Goal: Task Accomplishment & Management: Complete application form

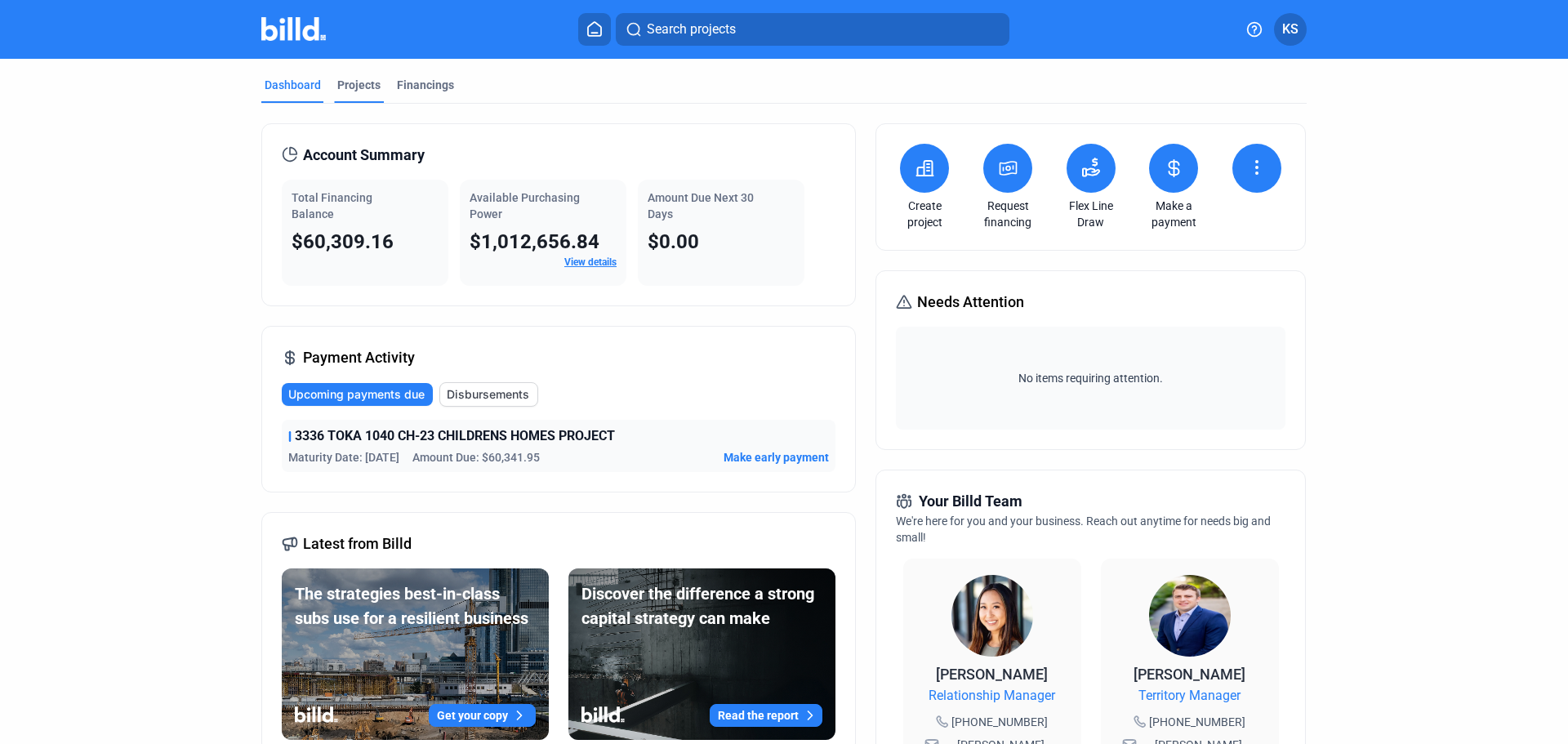
click at [352, 85] on div "Projects" at bounding box center [358, 85] width 43 height 17
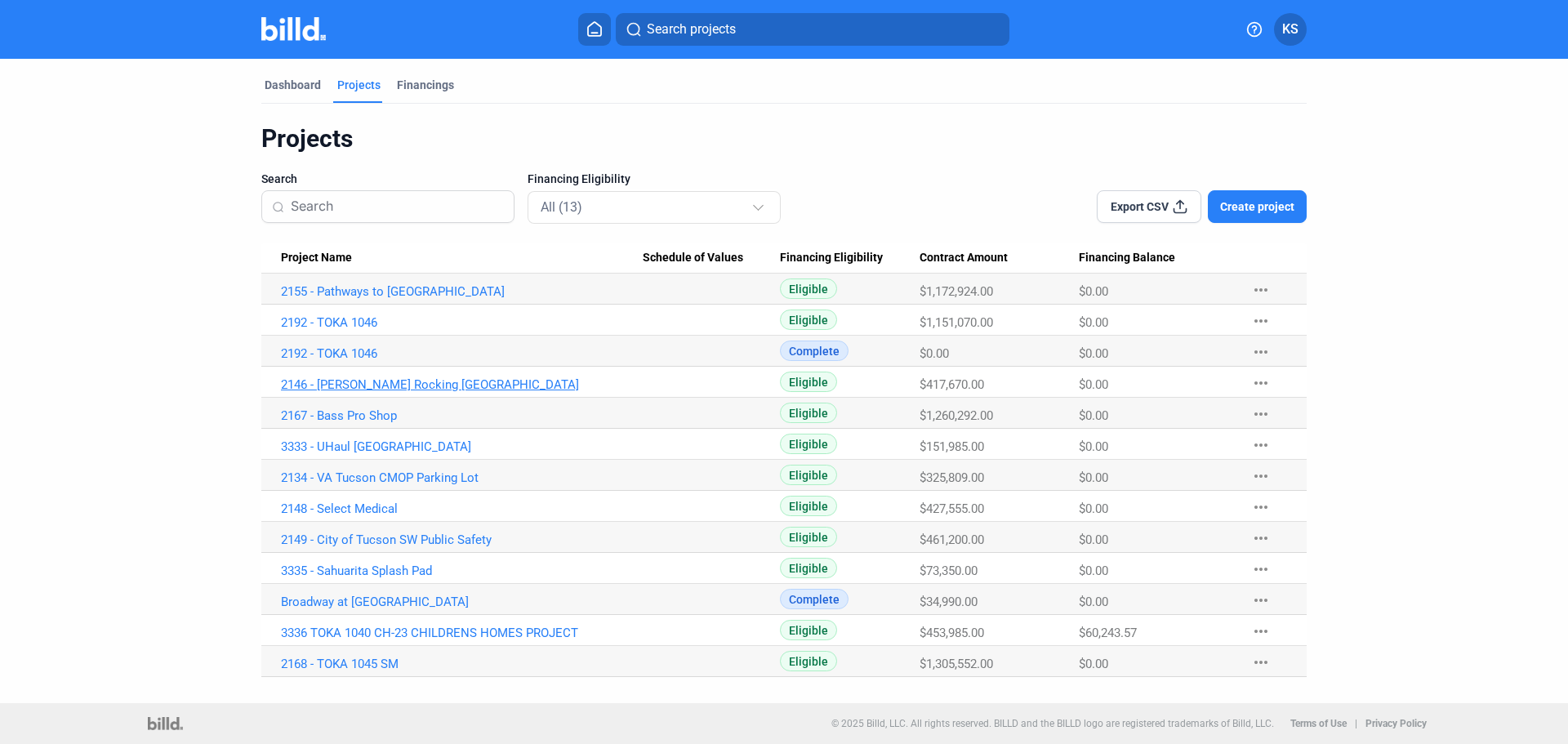
click at [455, 383] on link "2146 - [PERSON_NAME] Rocking [GEOGRAPHIC_DATA]" at bounding box center [461, 385] width 362 height 15
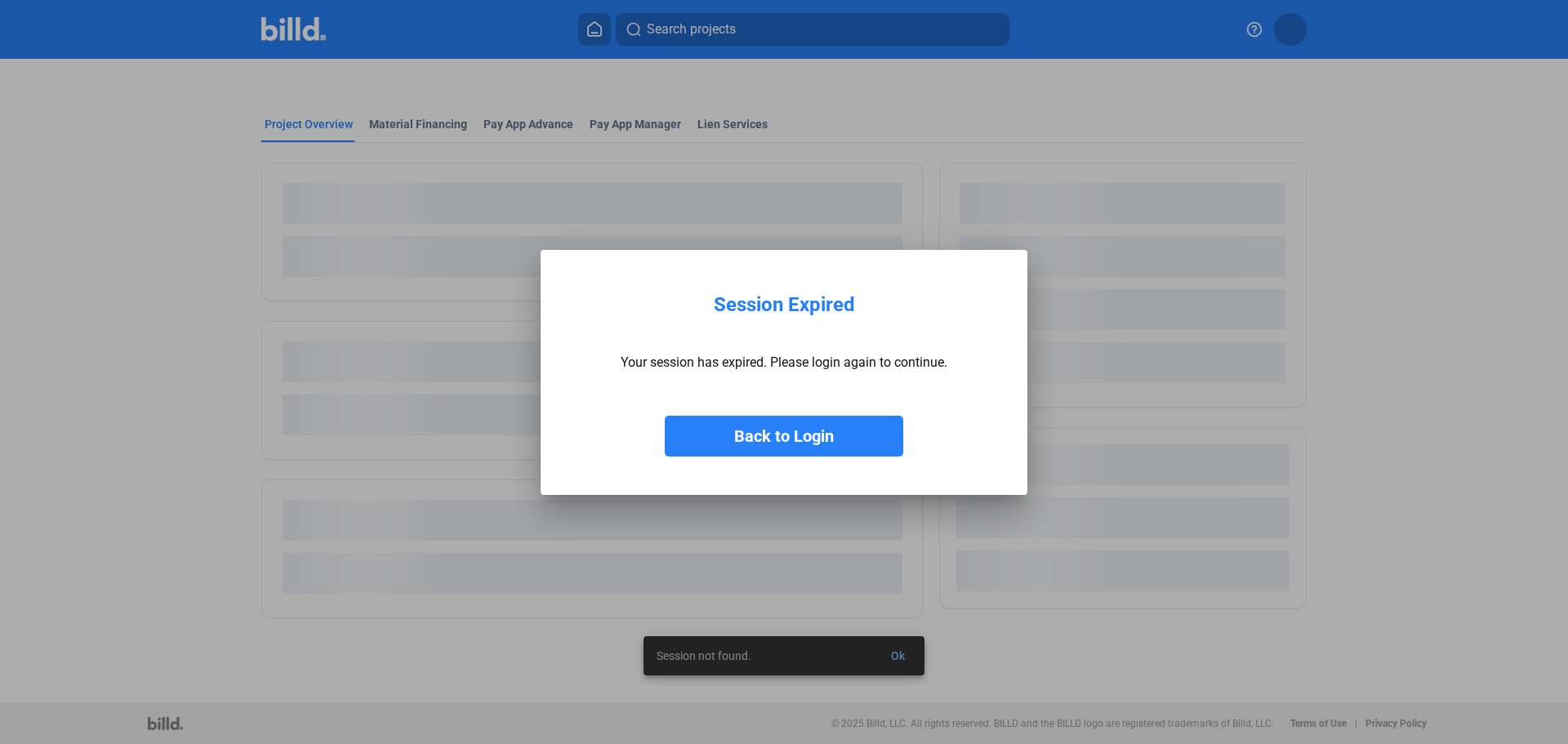
click at [780, 432] on button "Back to Login" at bounding box center [784, 436] width 238 height 41
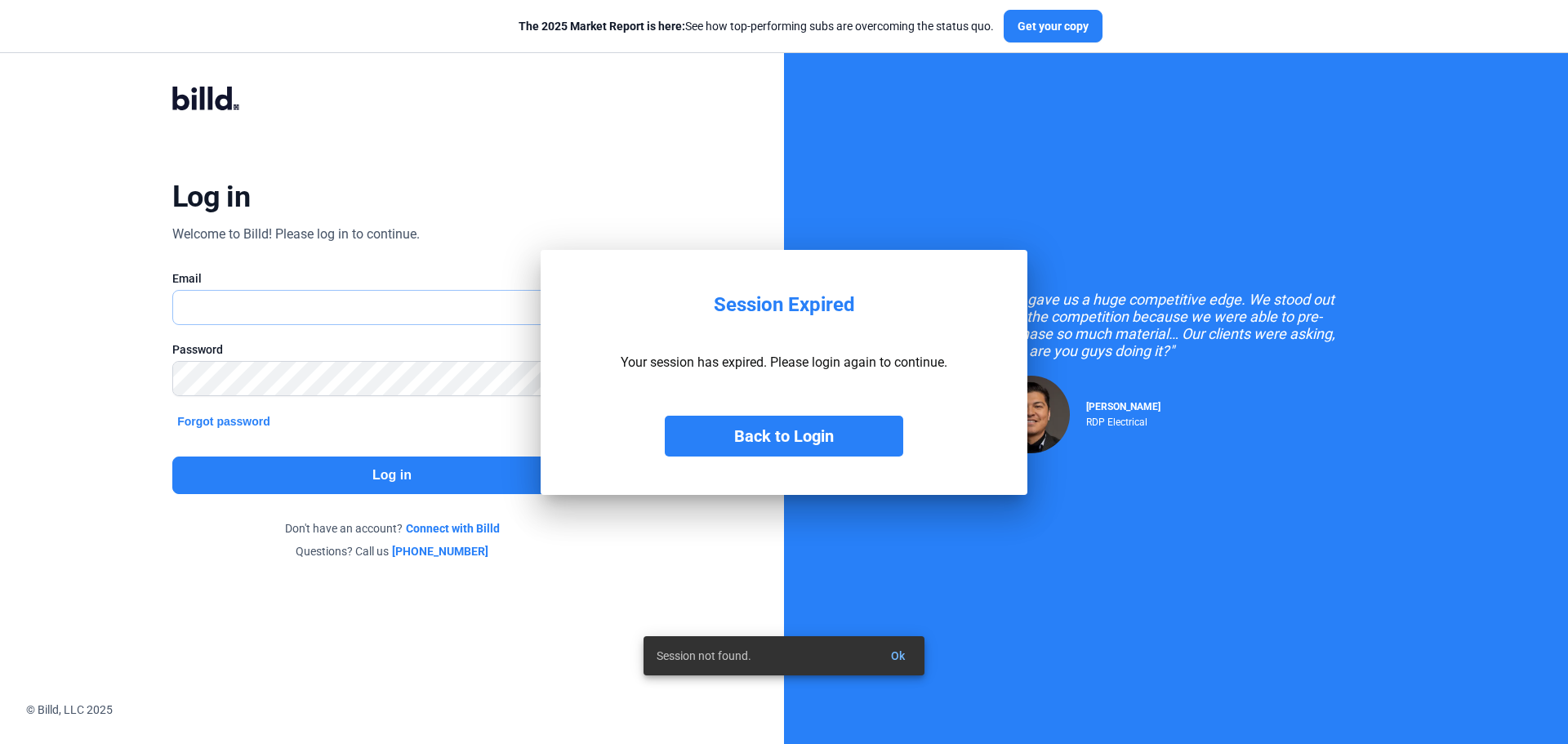
type input "[PERSON_NAME][EMAIL_ADDRESS][DOMAIN_NAME]"
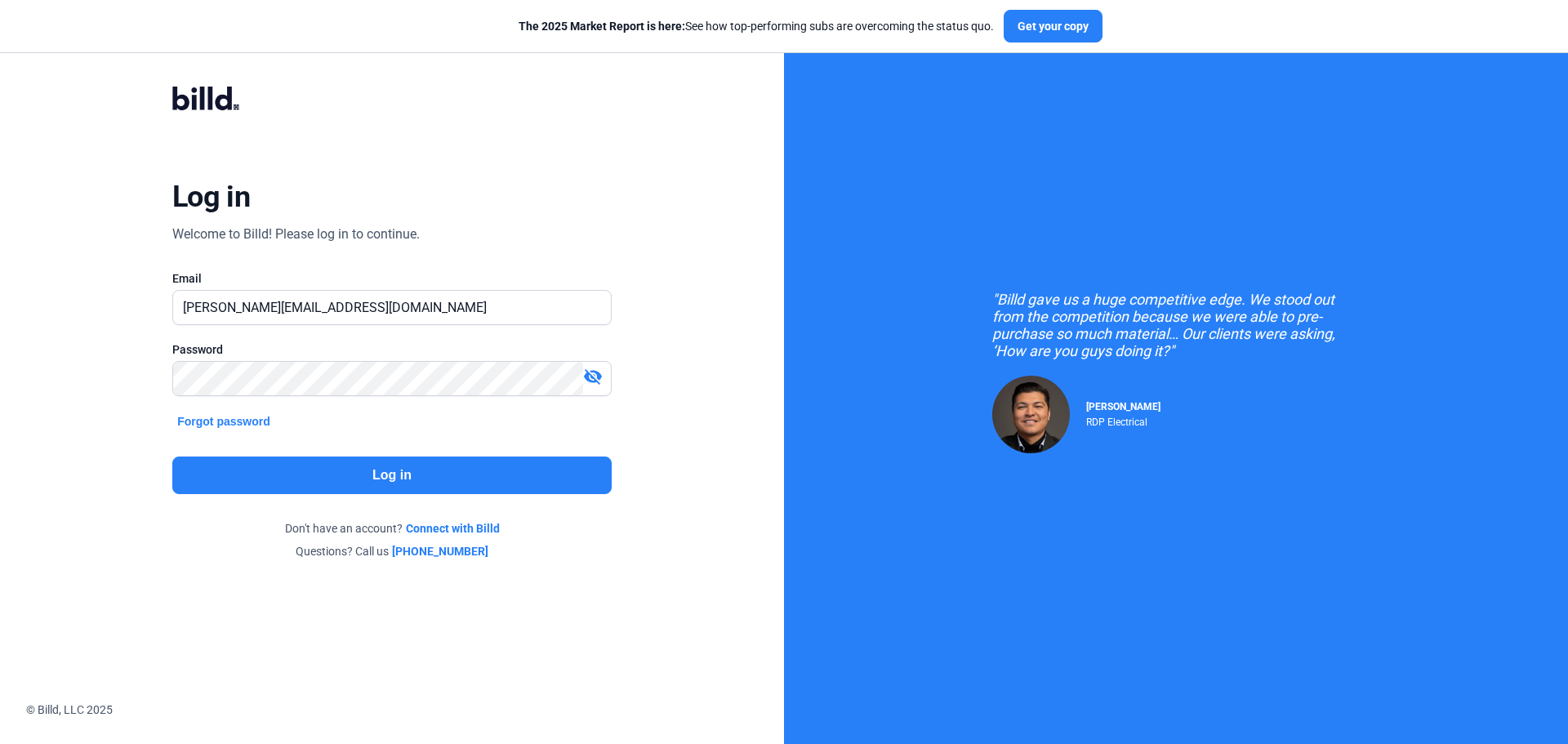
click at [410, 473] on button "Log in" at bounding box center [392, 475] width 439 height 38
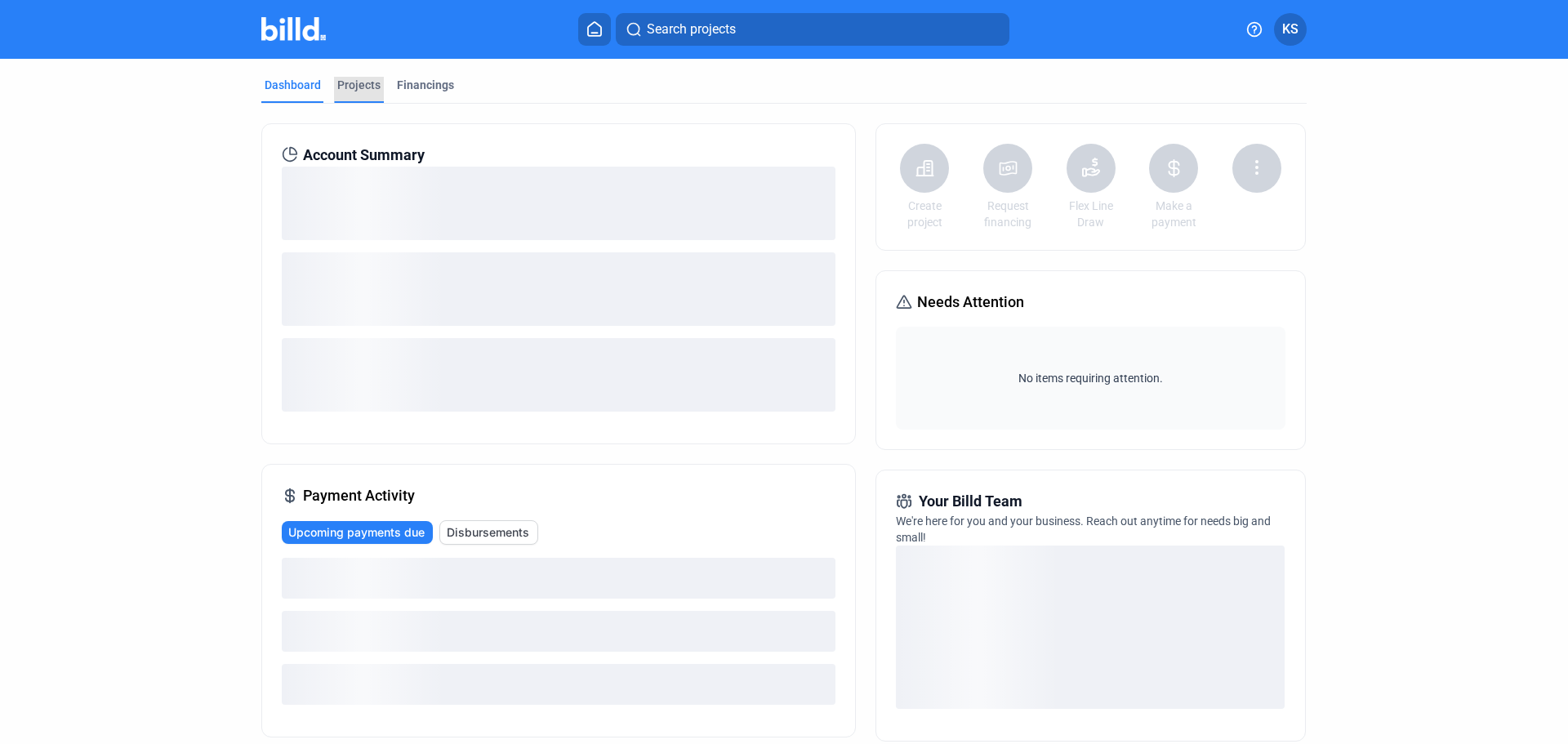
click at [365, 85] on div "Projects" at bounding box center [358, 85] width 43 height 17
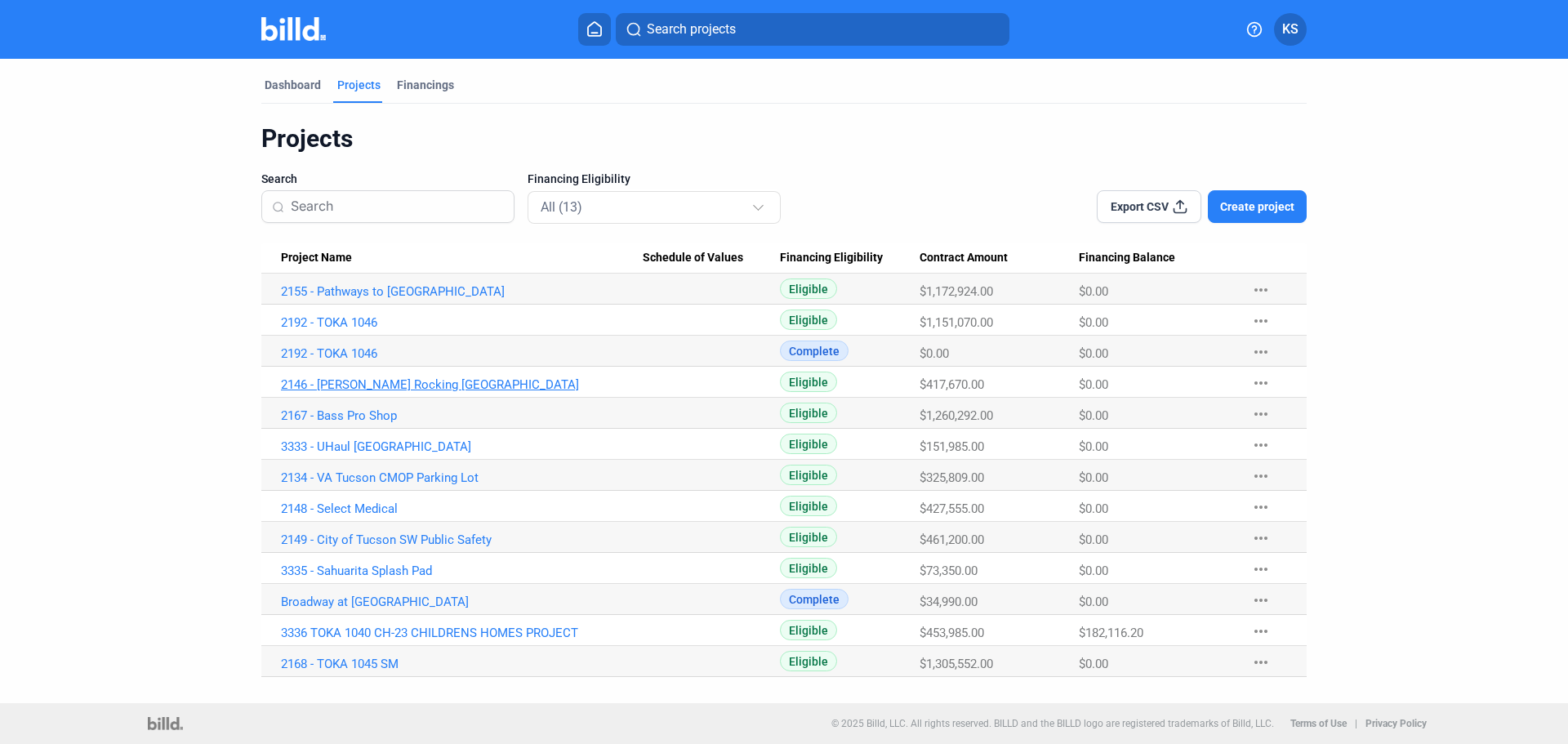
click at [365, 379] on link "2146 - [PERSON_NAME] Rocking [GEOGRAPHIC_DATA]" at bounding box center [461, 385] width 362 height 15
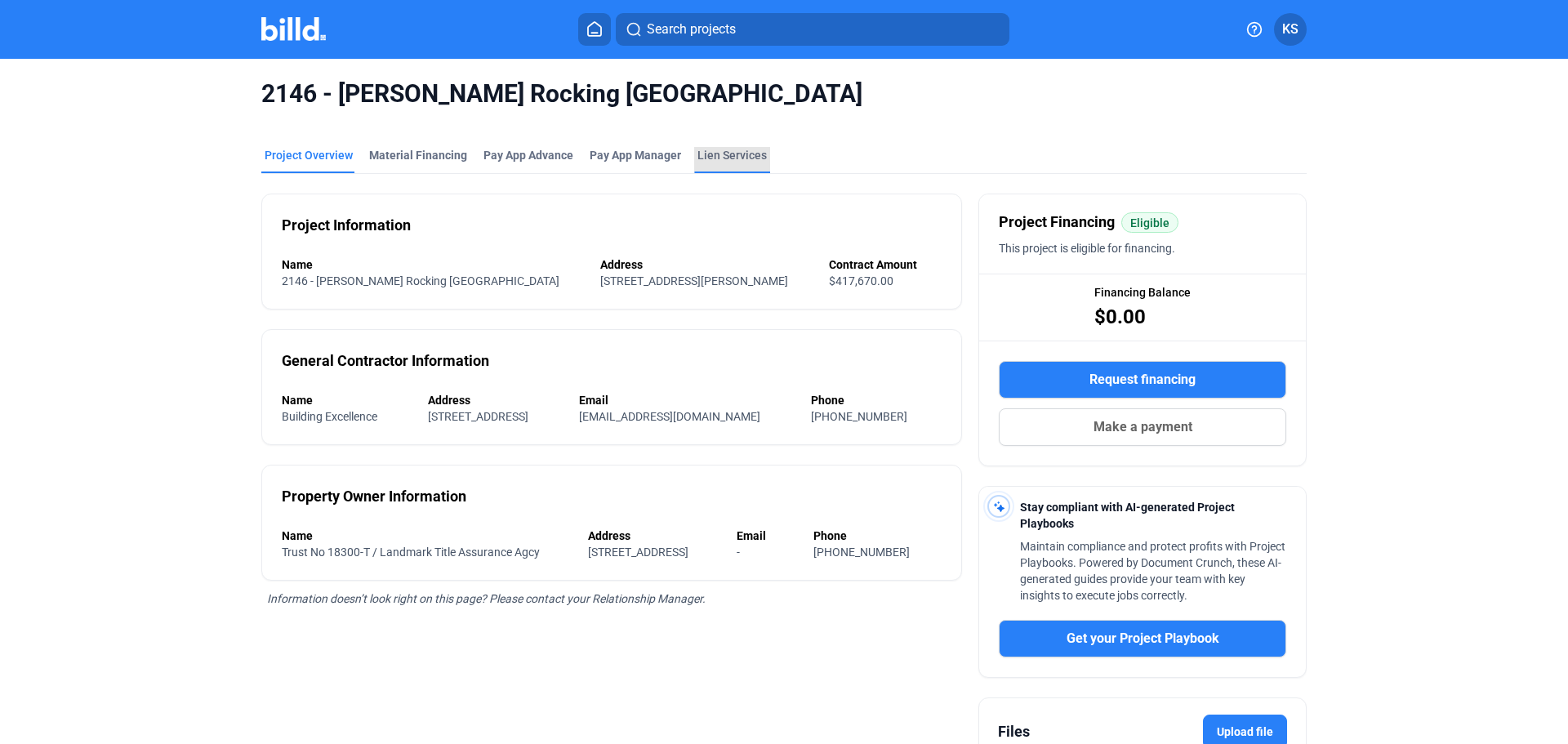
click at [728, 149] on div "Lien Services" at bounding box center [731, 155] width 70 height 17
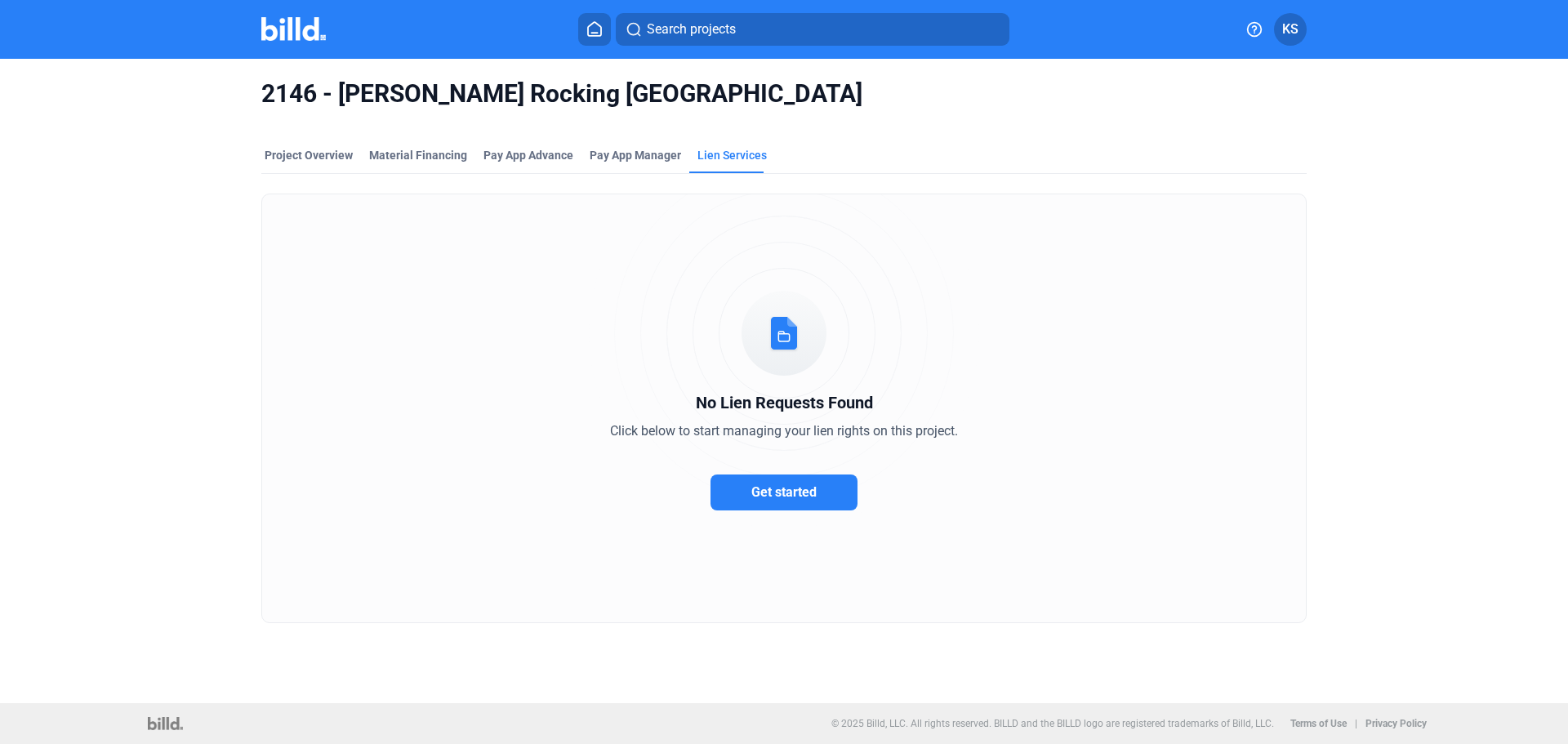
click at [793, 487] on span "Get started" at bounding box center [784, 492] width 65 height 16
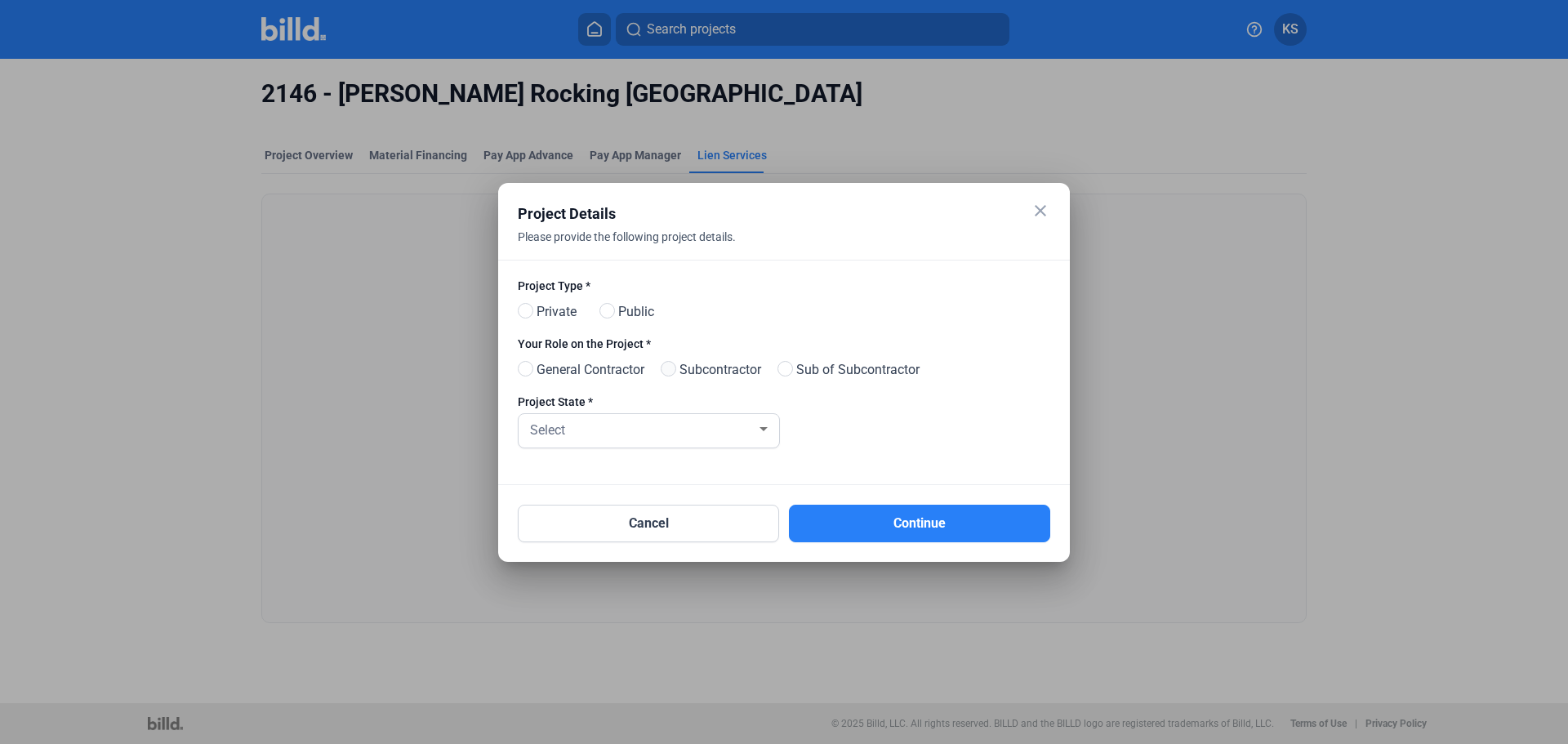
click at [675, 370] on span at bounding box center [669, 369] width 16 height 16
click at [673, 370] on input "Subcontractor" at bounding box center [667, 370] width 12 height 12
radio input "true"
click at [731, 432] on div "Select" at bounding box center [641, 429] width 229 height 23
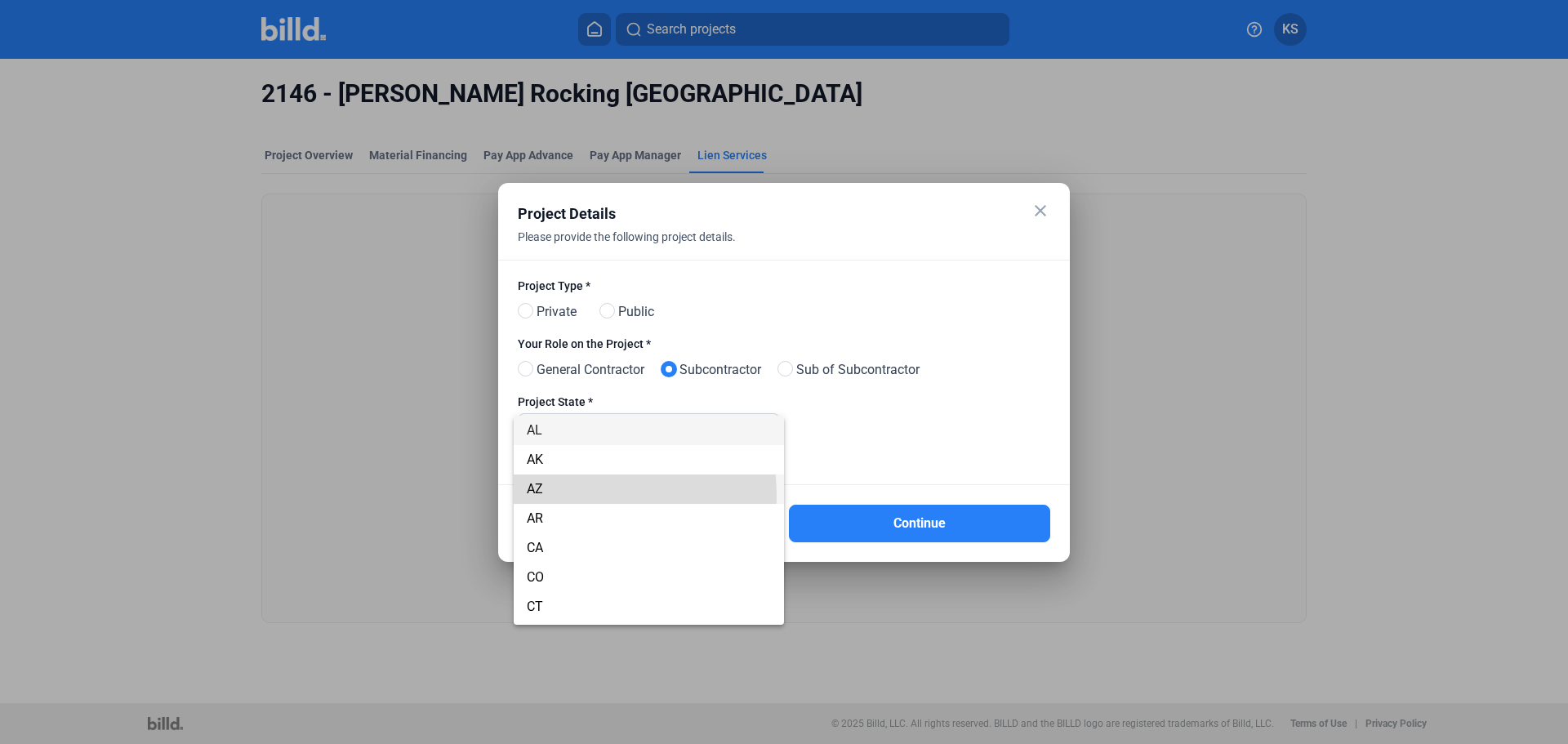
click at [538, 497] on span "AZ" at bounding box center [649, 489] width 244 height 29
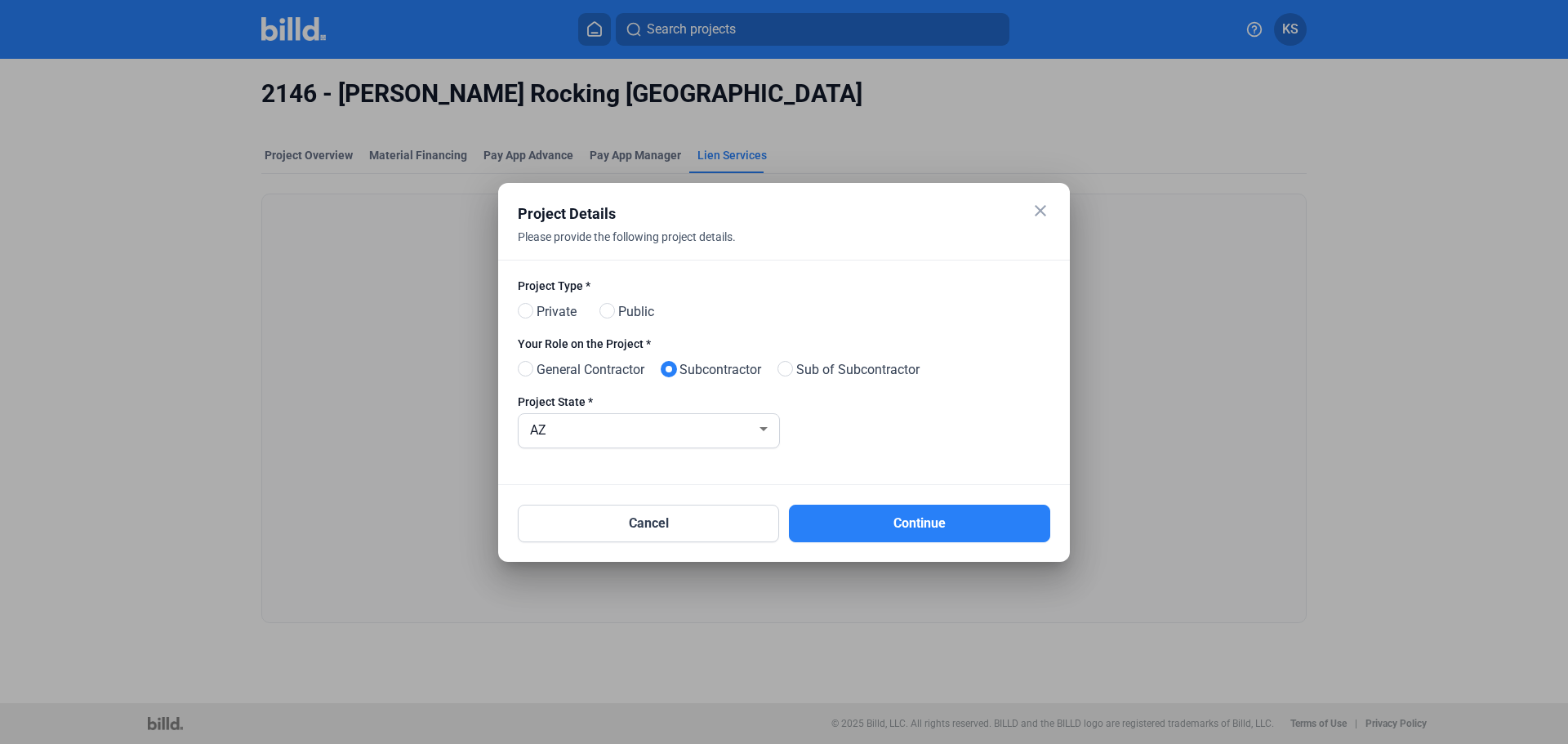
drag, startPoint x: 528, startPoint y: 307, endPoint x: 583, endPoint y: 330, distance: 59.6
click at [529, 307] on span at bounding box center [526, 311] width 16 height 16
click at [529, 307] on input "Private" at bounding box center [524, 312] width 12 height 12
radio input "true"
click at [937, 524] on button "Continue" at bounding box center [919, 523] width 261 height 38
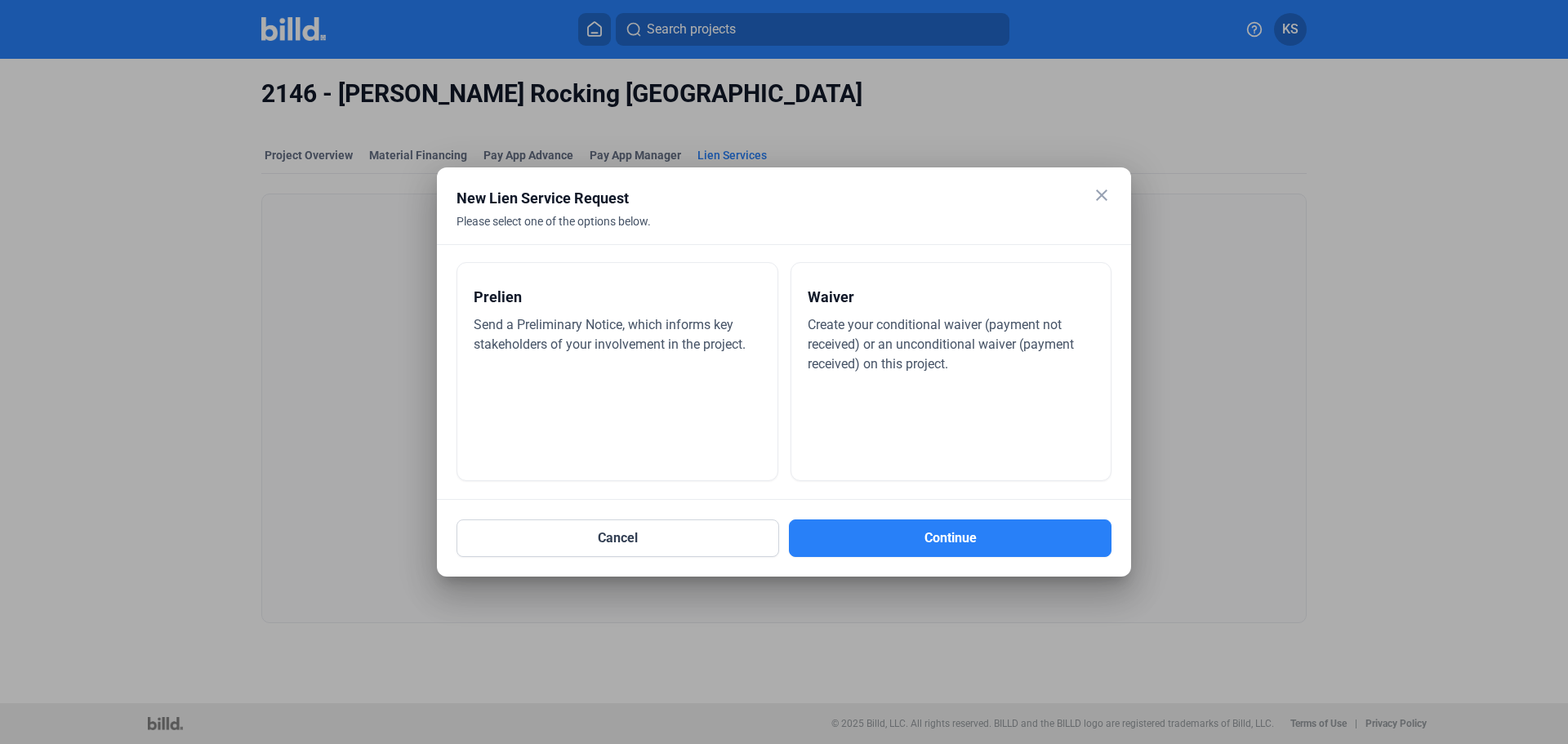
click at [523, 329] on span "Send a Preliminary Notice, which informs key stakeholders of your involvement i…" at bounding box center [610, 334] width 272 height 35
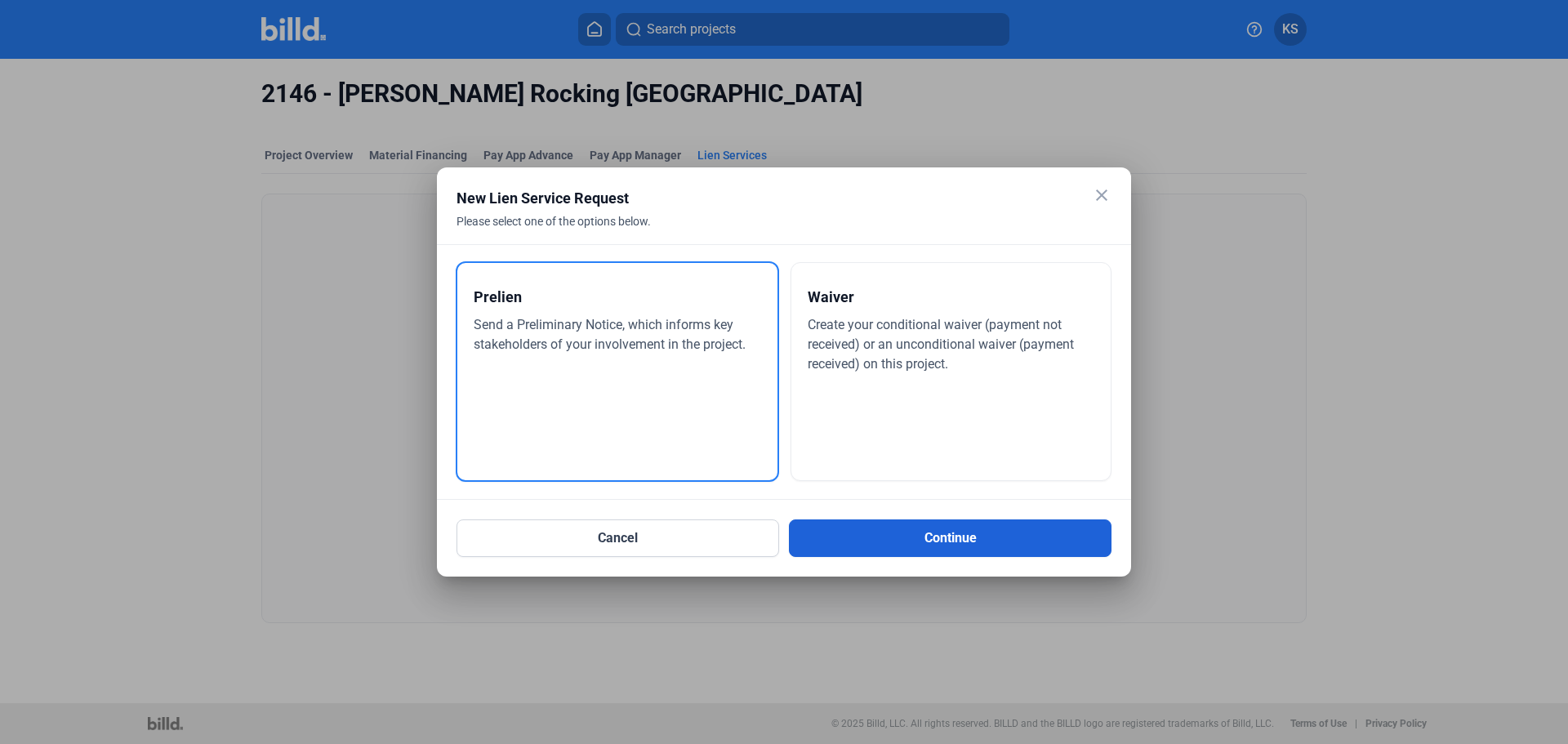
click at [978, 542] on button "Continue" at bounding box center [950, 538] width 323 height 38
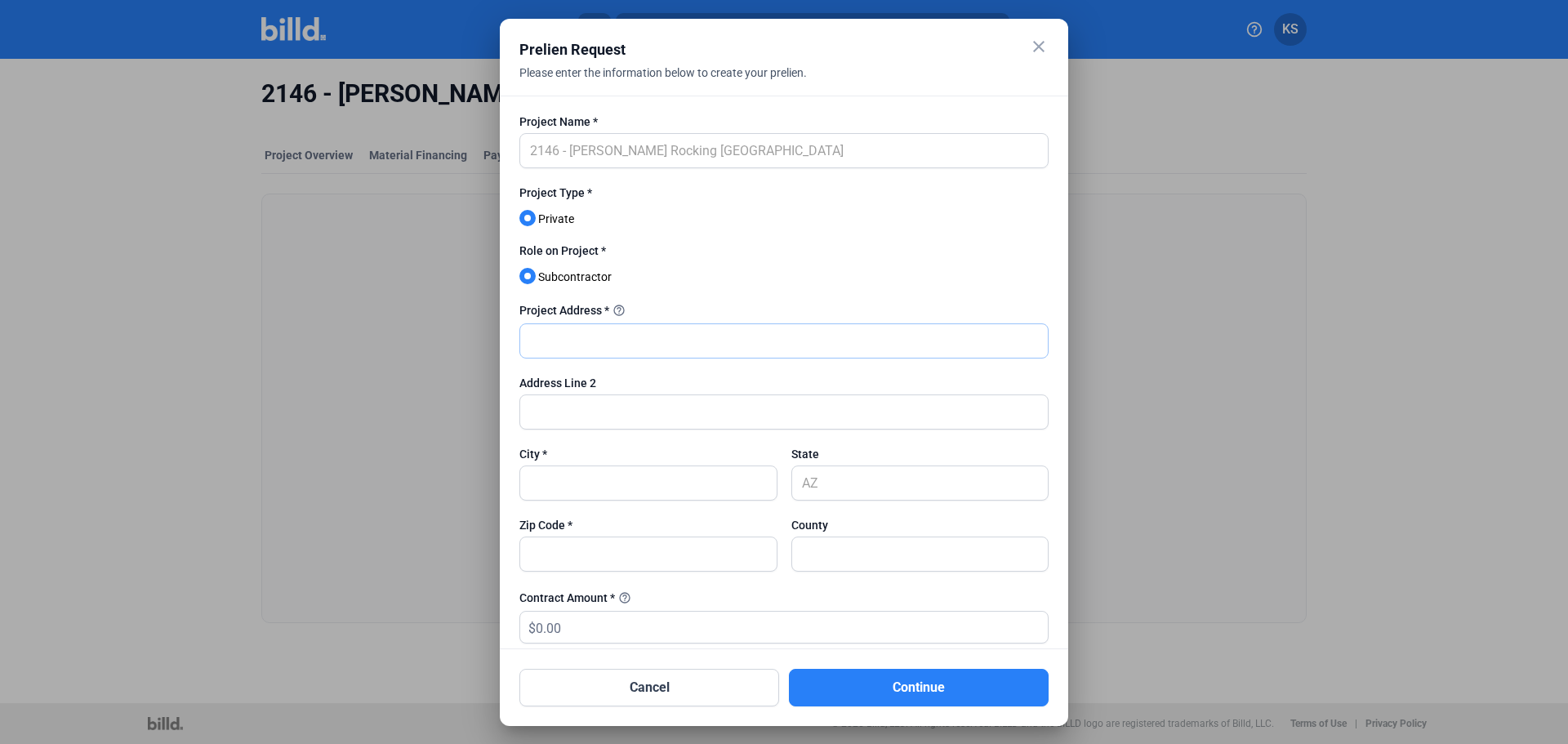
click at [566, 342] on input "text" at bounding box center [784, 341] width 528 height 34
type input "[STREET_ADDRESS][PERSON_NAME]"
click at [608, 479] on input "[GEOGRAPHIC_DATA]" at bounding box center [649, 483] width 257 height 34
type input "O"
type input "[GEOGRAPHIC_DATA]"
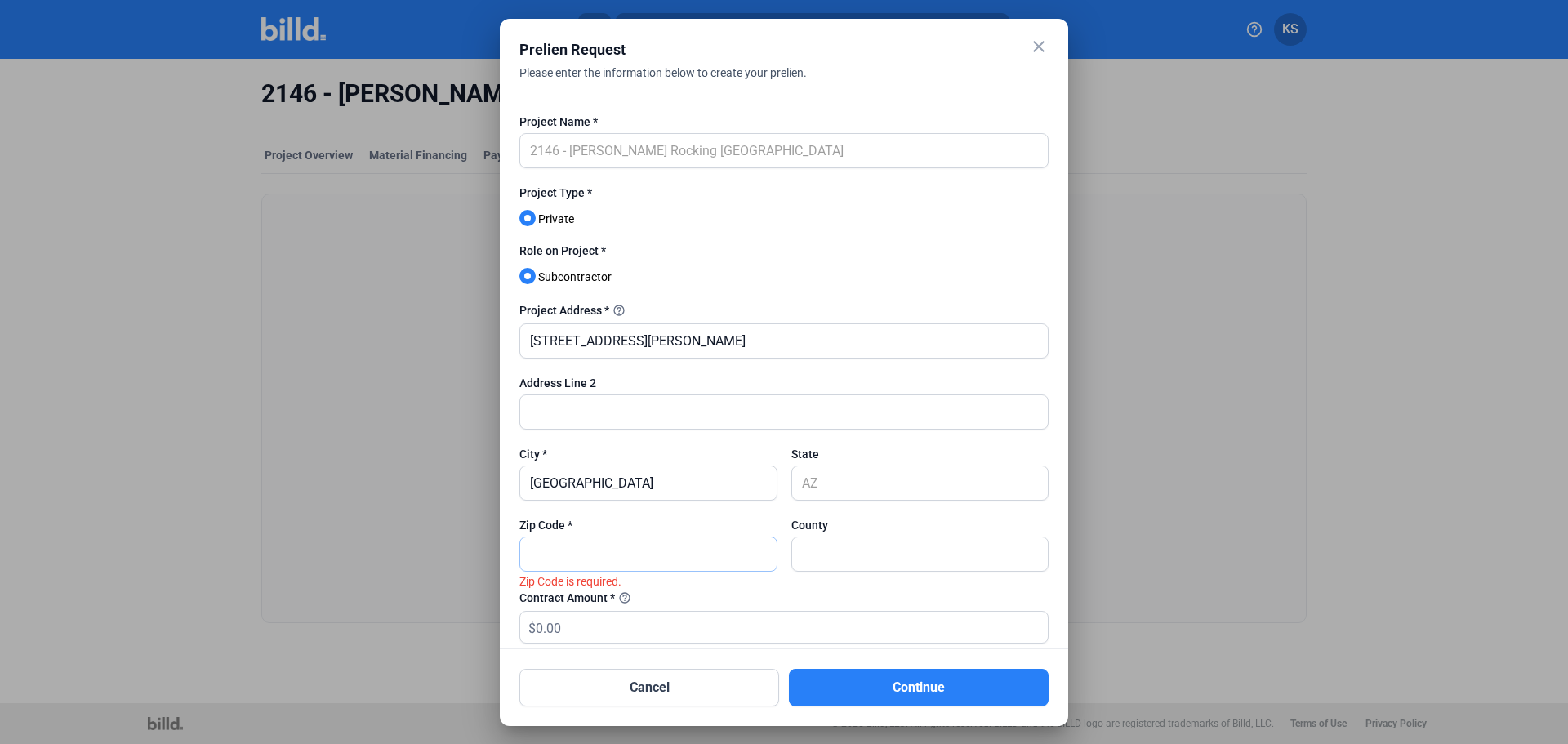
click at [631, 547] on input "text" at bounding box center [649, 554] width 257 height 34
type input "85747"
click at [952, 565] on input "text" at bounding box center [920, 554] width 257 height 34
type input "Pima"
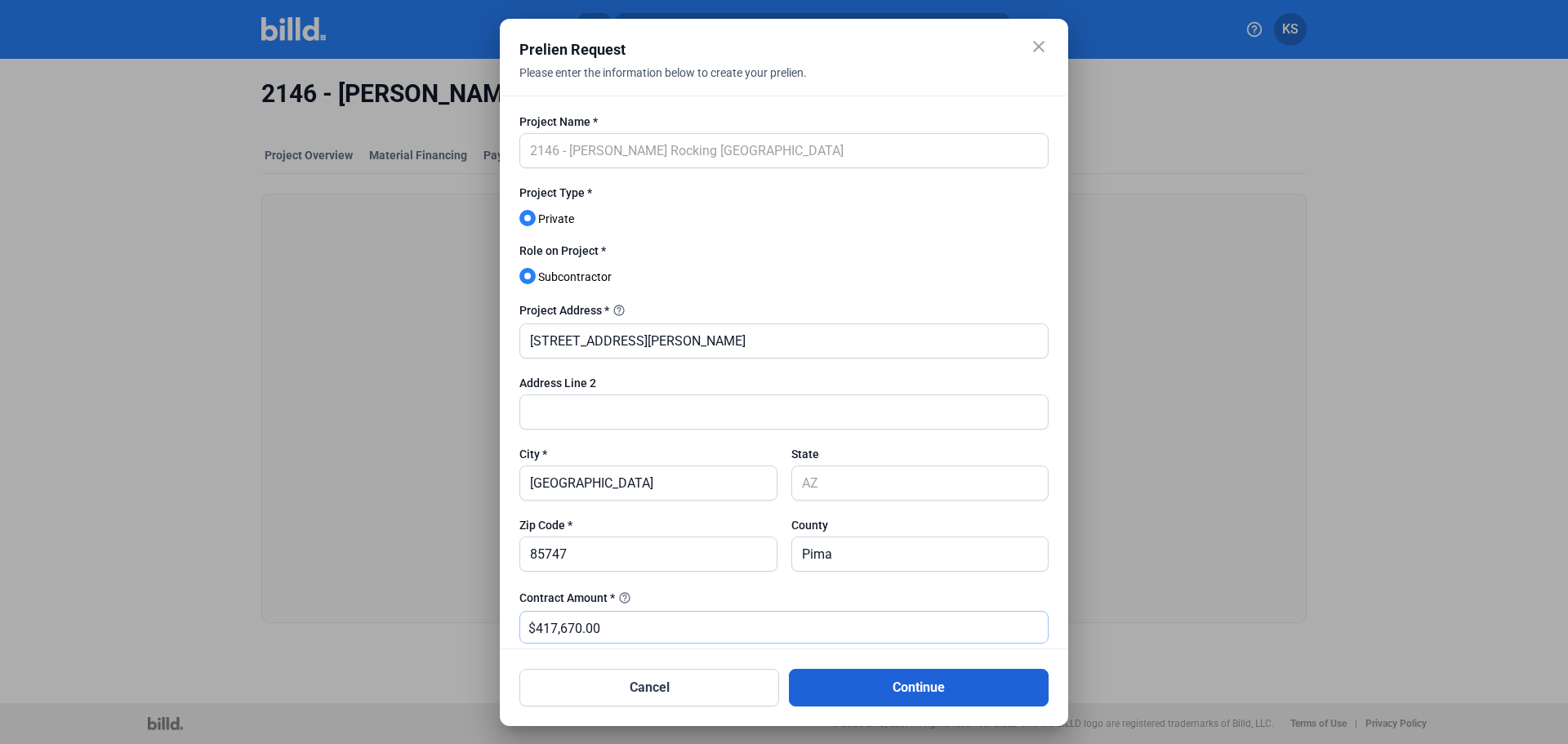
type input "417,670.00"
click at [837, 696] on button "Continue" at bounding box center [919, 688] width 259 height 38
click at [883, 691] on button "Continue" at bounding box center [919, 688] width 259 height 38
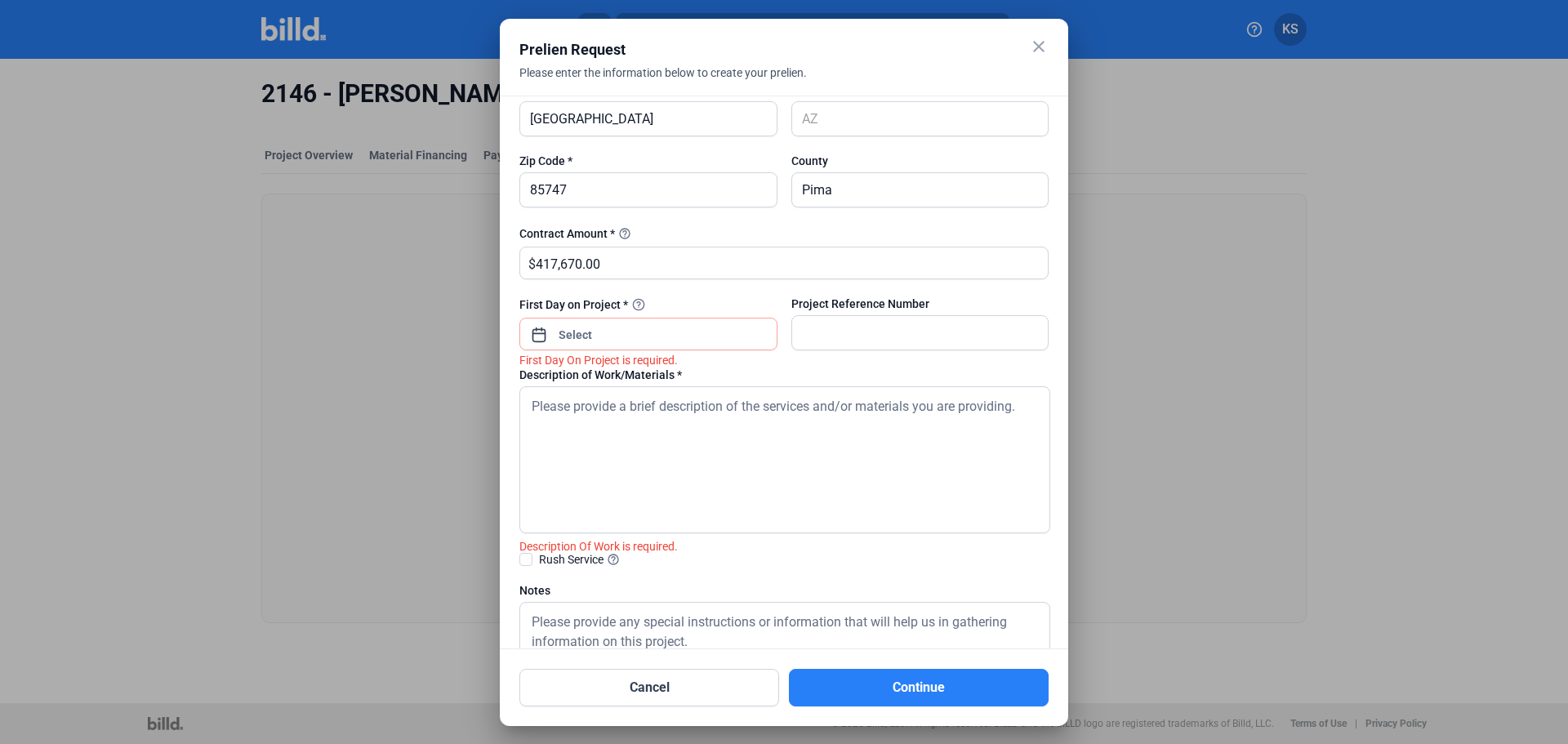
scroll to position [327, 0]
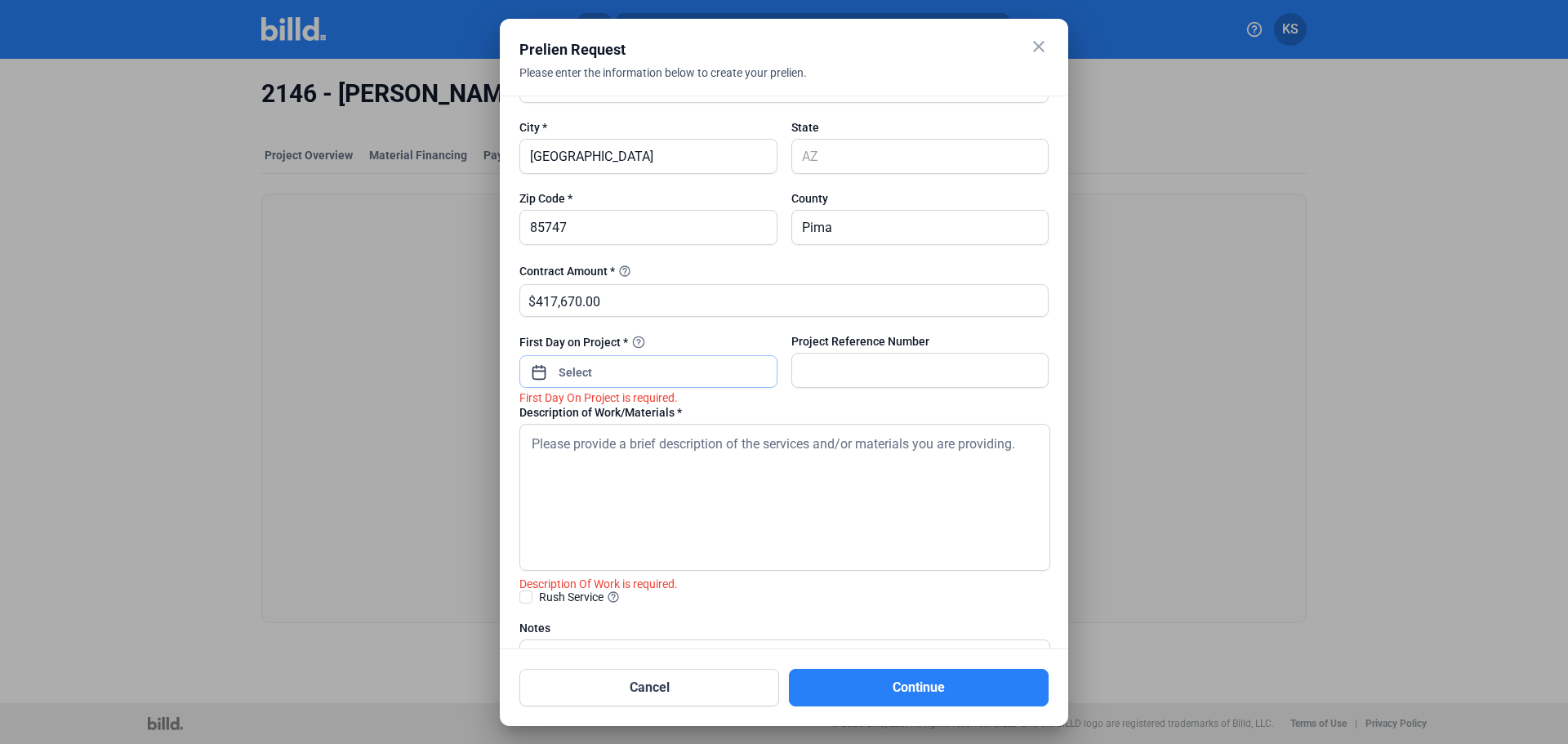
click at [590, 374] on div "close Prelien Request Please enter the information below to create your prelien…" at bounding box center [784, 372] width 1568 height 744
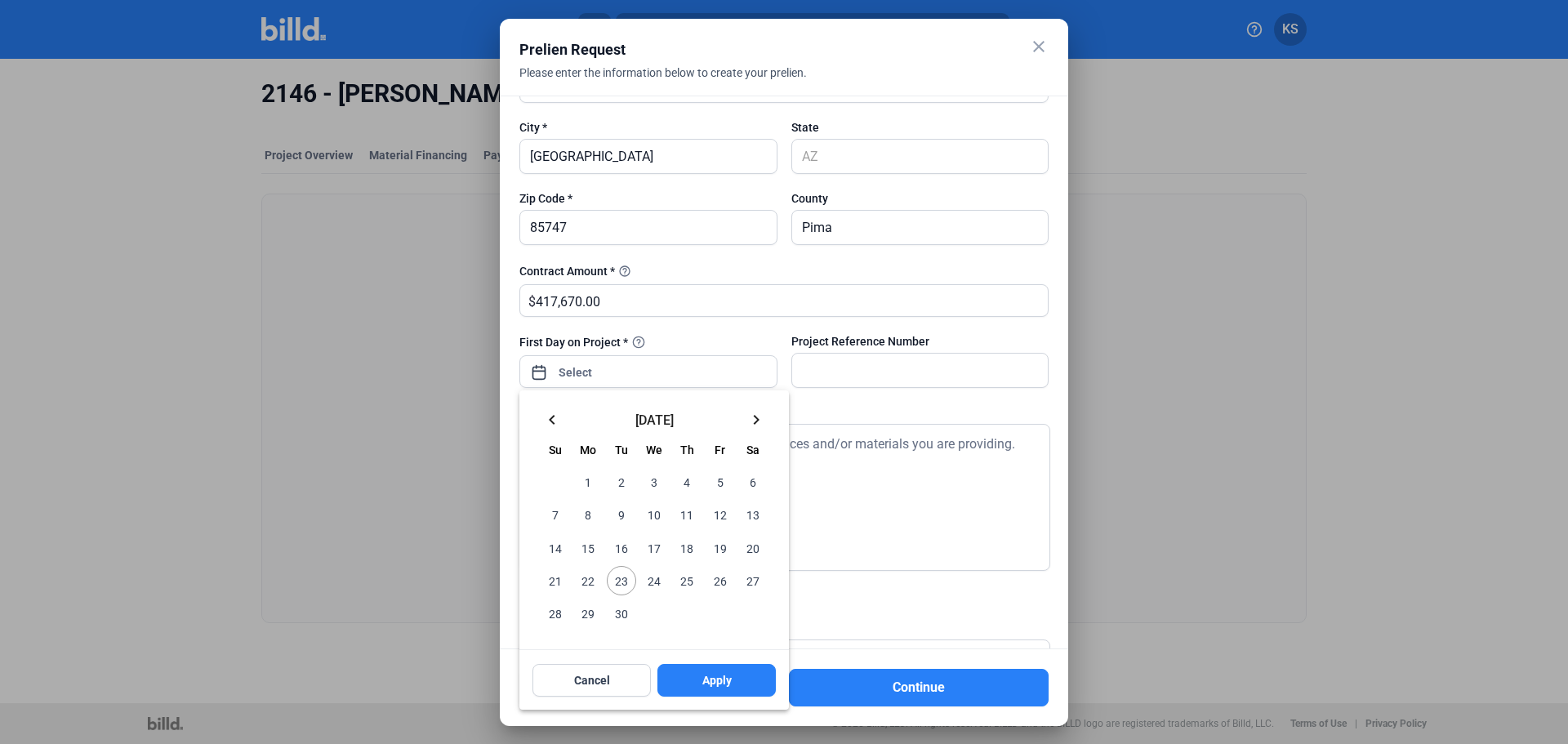
click at [551, 422] on mat-icon "keyboard_arrow_left" at bounding box center [551, 420] width 19 height 19
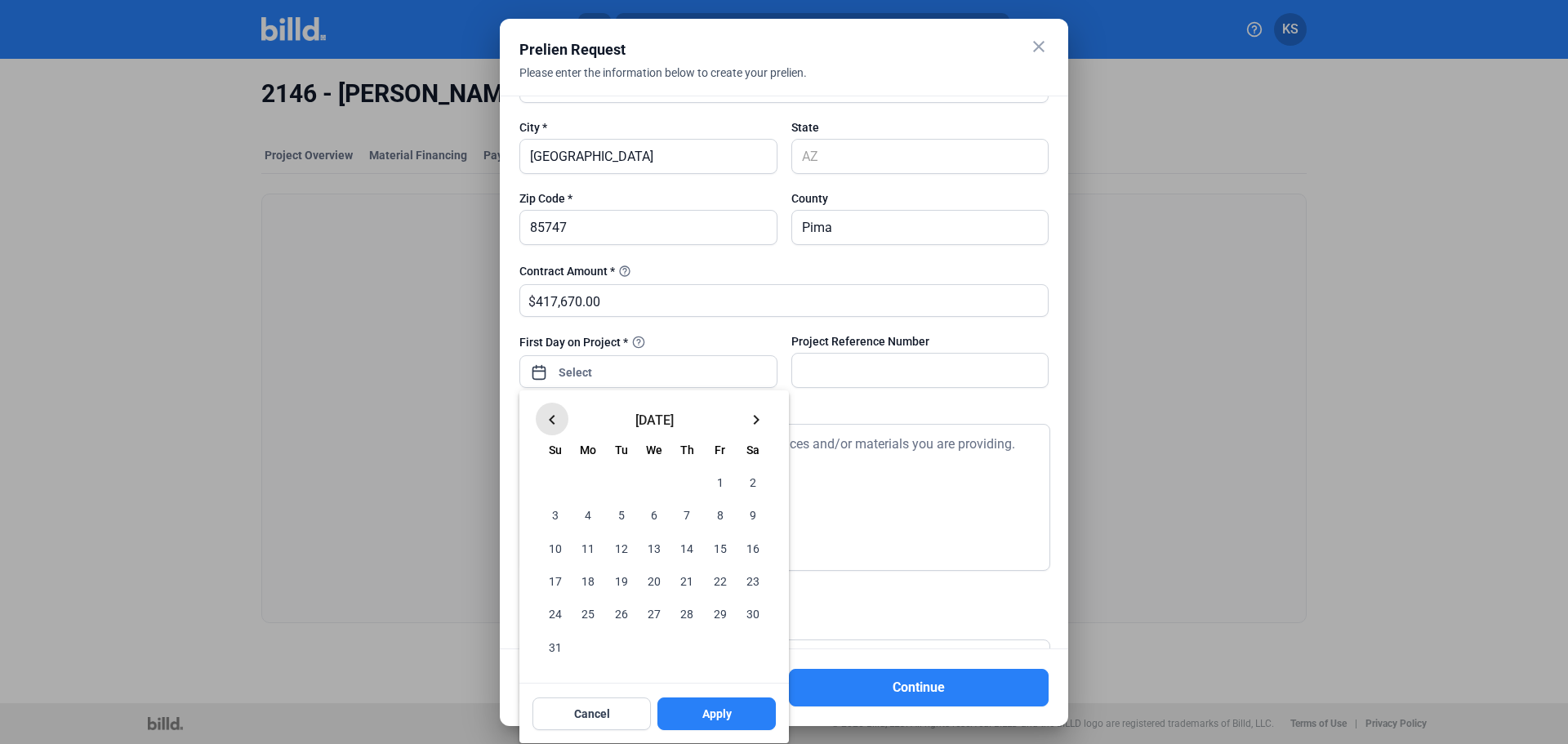
click at [551, 422] on mat-icon "keyboard_arrow_left" at bounding box center [551, 420] width 19 height 19
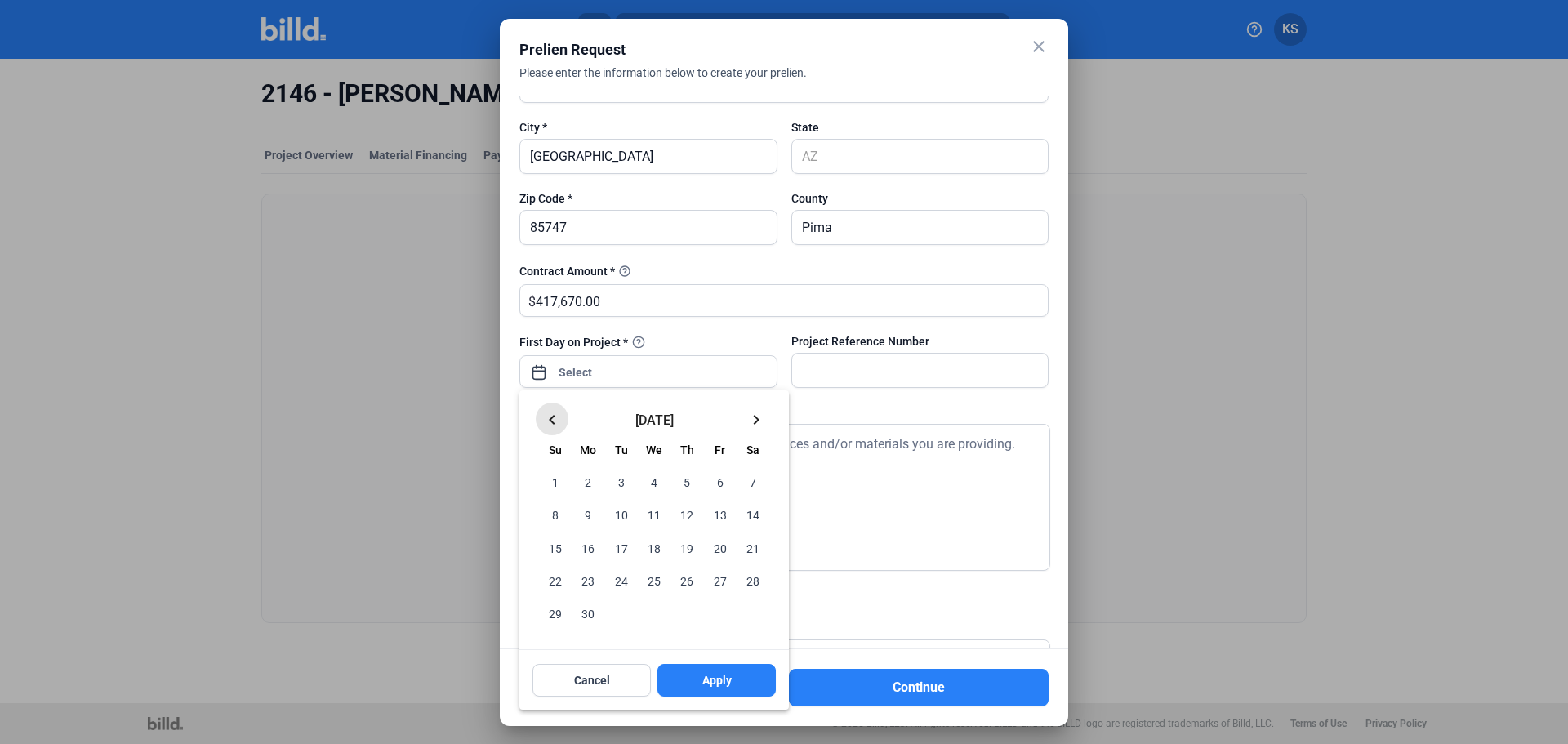
click at [551, 422] on mat-icon "keyboard_arrow_left" at bounding box center [551, 420] width 19 height 19
click at [552, 421] on mat-icon "keyboard_arrow_left" at bounding box center [551, 420] width 19 height 19
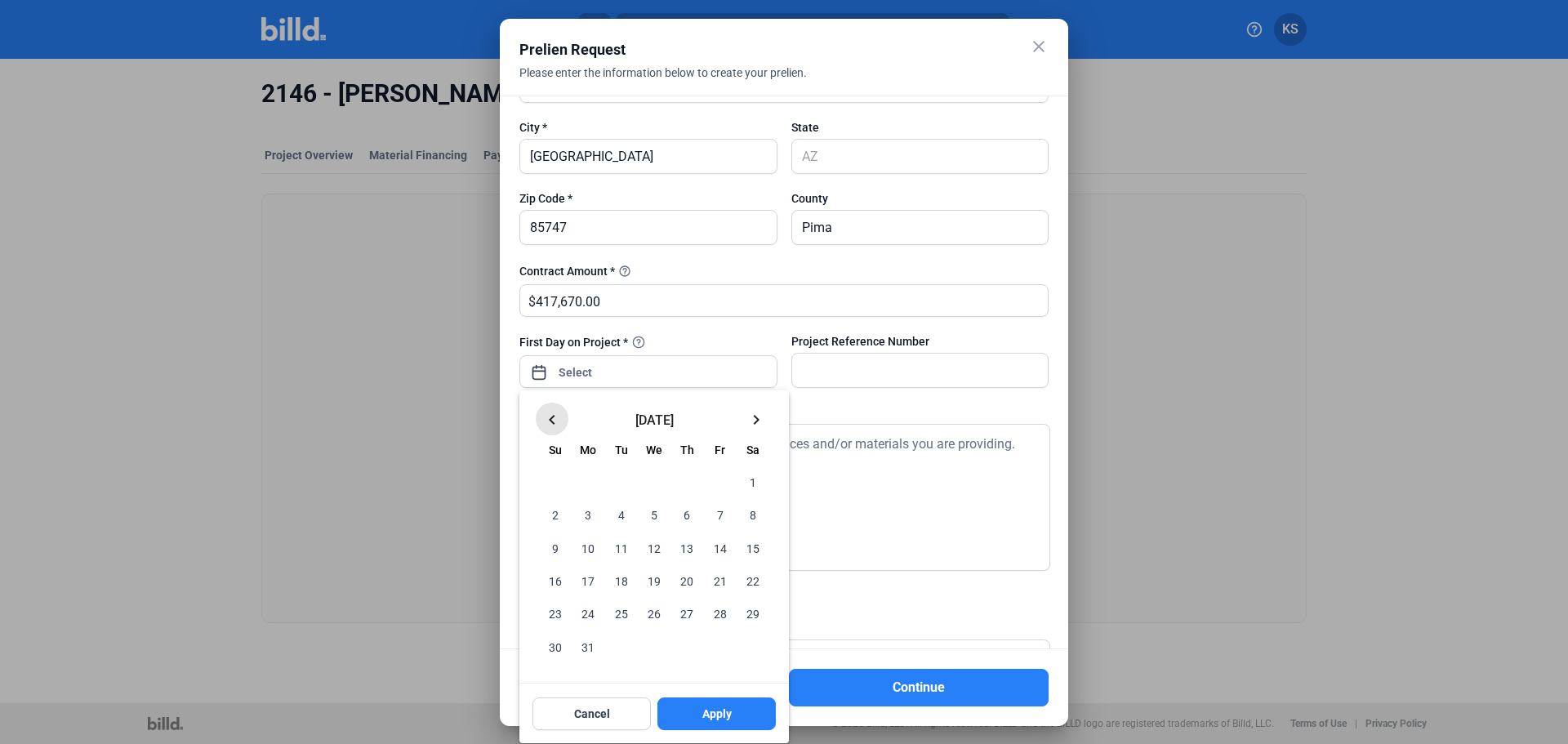
click at [552, 421] on mat-icon "keyboard_arrow_left" at bounding box center [551, 420] width 19 height 19
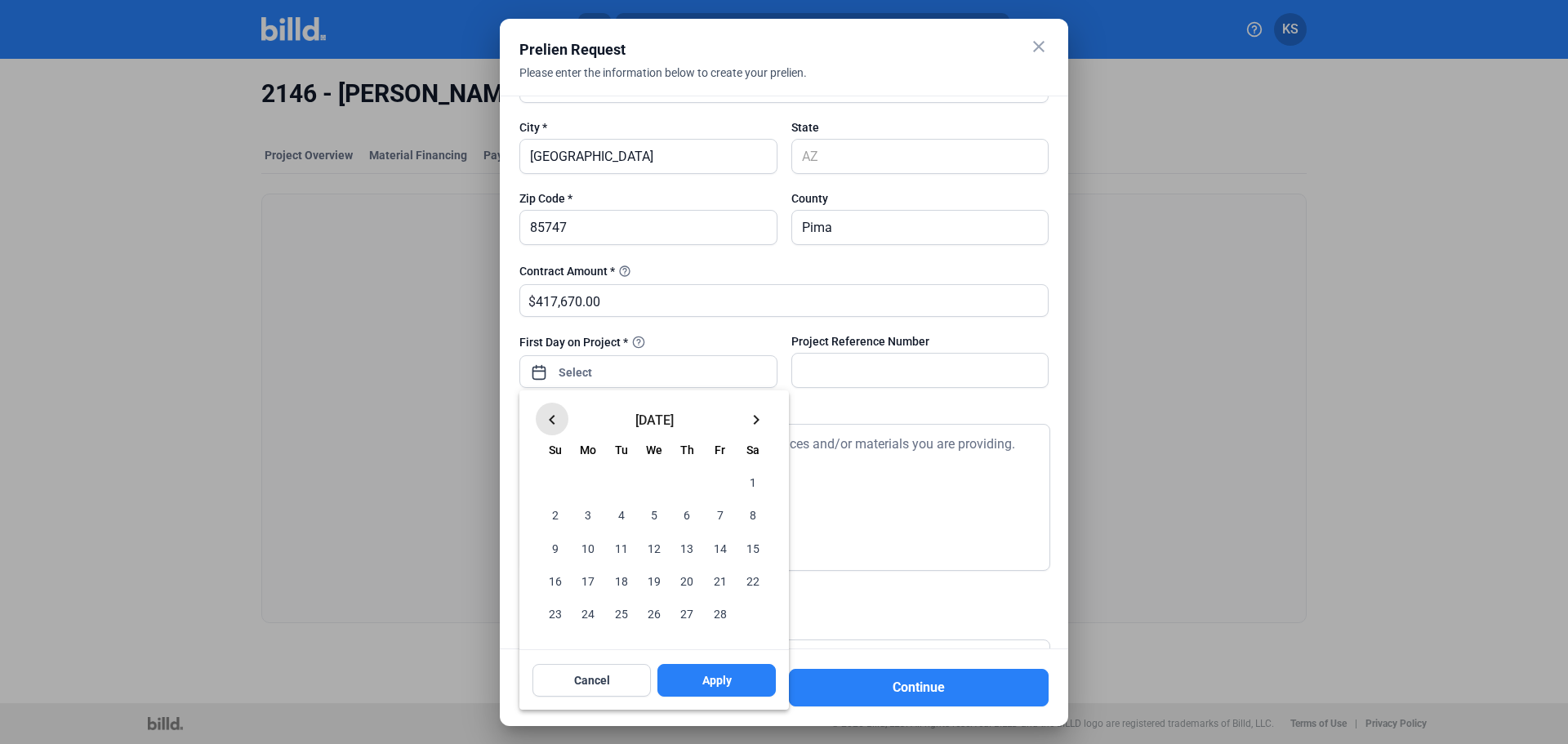
click at [552, 421] on mat-icon "keyboard_arrow_left" at bounding box center [551, 420] width 19 height 19
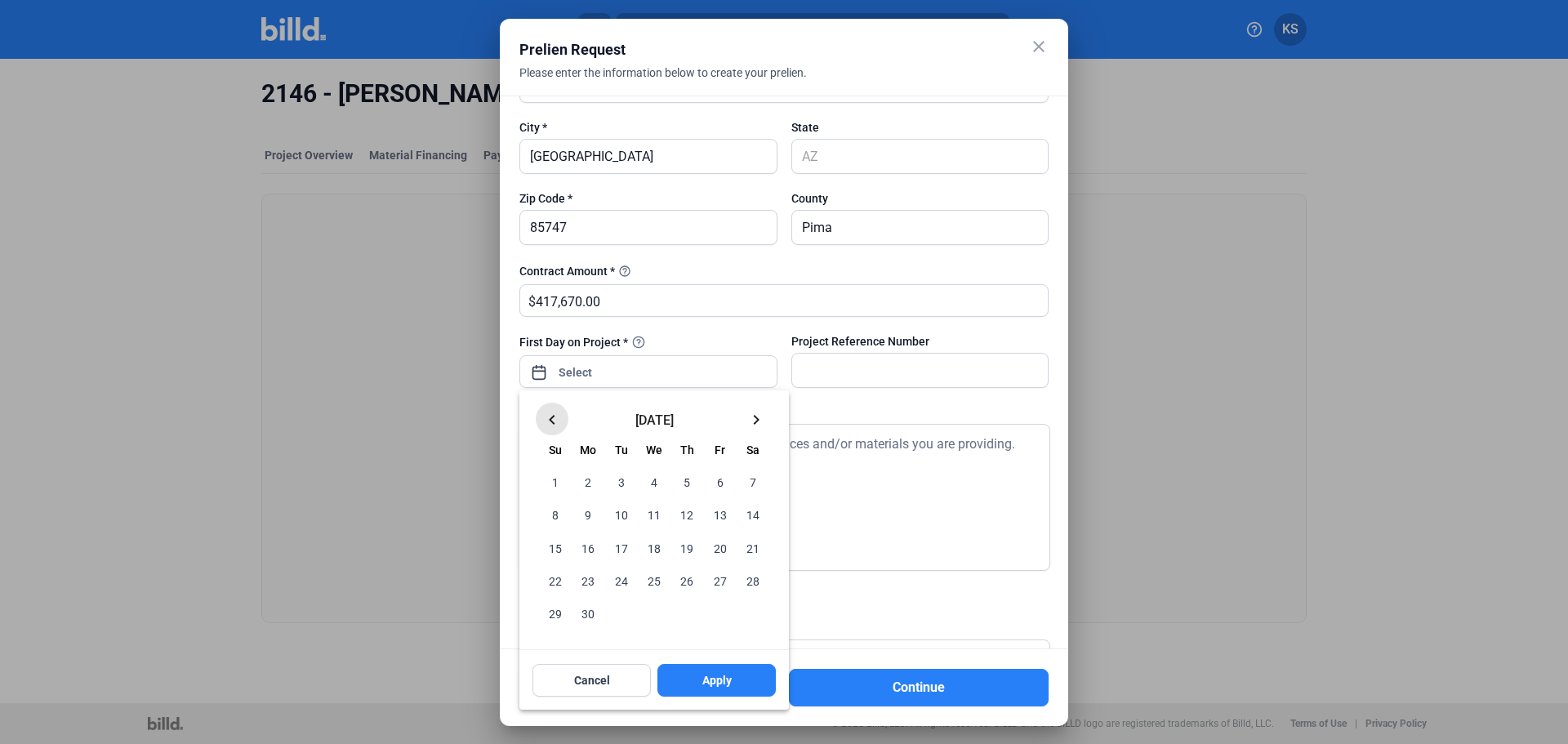
click at [552, 421] on mat-icon "keyboard_arrow_left" at bounding box center [551, 420] width 19 height 19
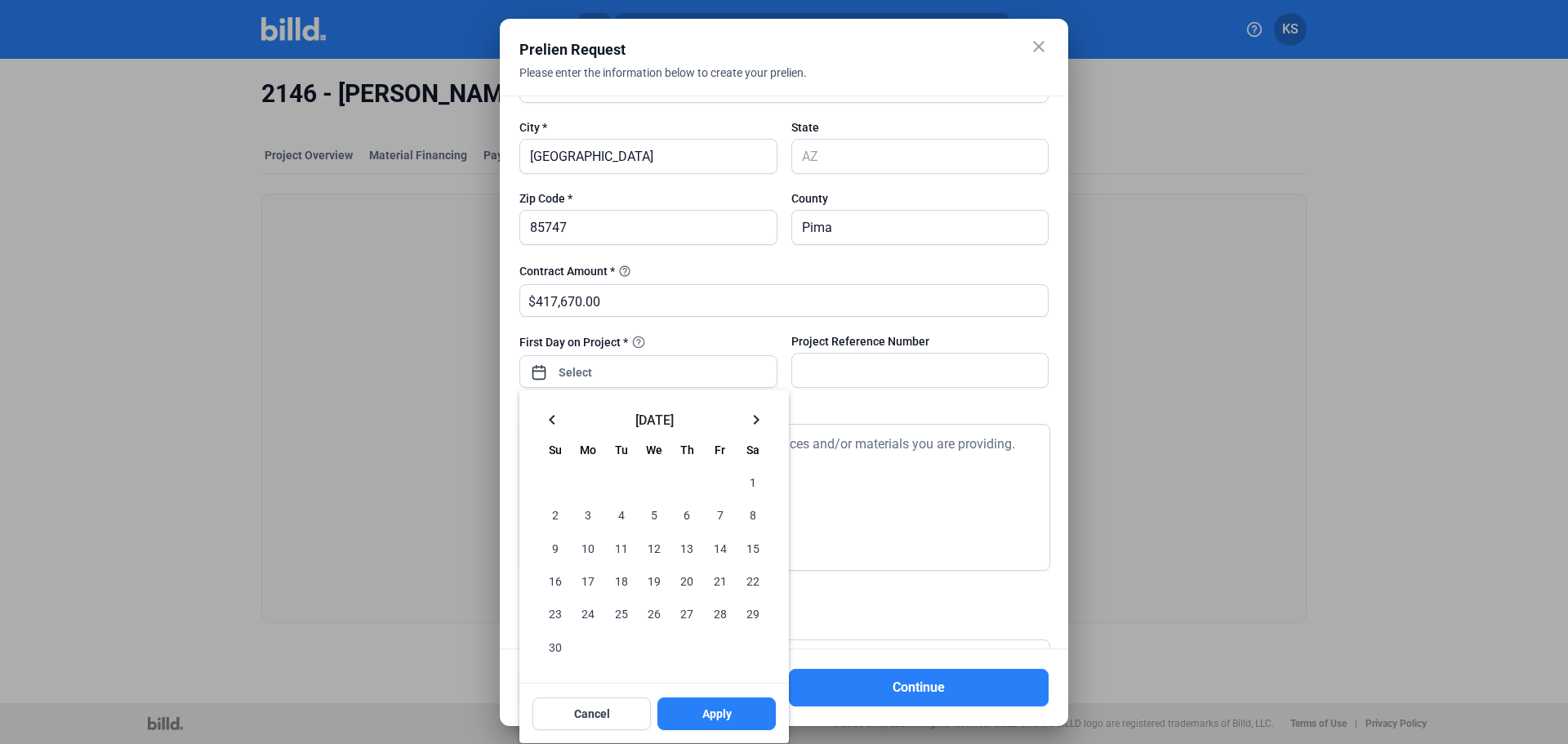
click at [687, 515] on span "6" at bounding box center [686, 514] width 29 height 29
click at [740, 716] on button "Apply" at bounding box center [716, 713] width 118 height 33
type input "[DATE]"
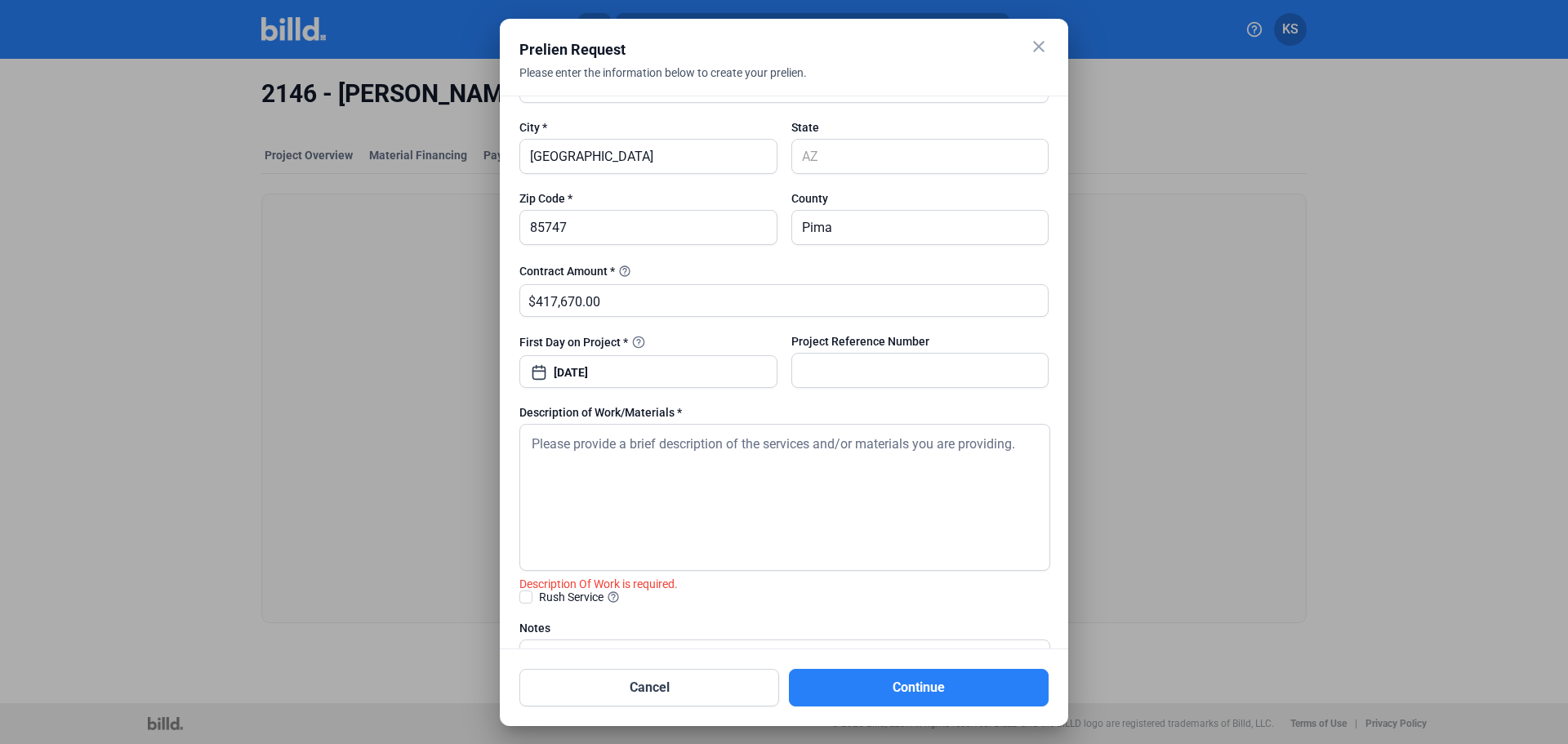
click at [757, 453] on textarea at bounding box center [785, 497] width 531 height 147
type textarea "M"
type textarea "C"
type textarea "<"
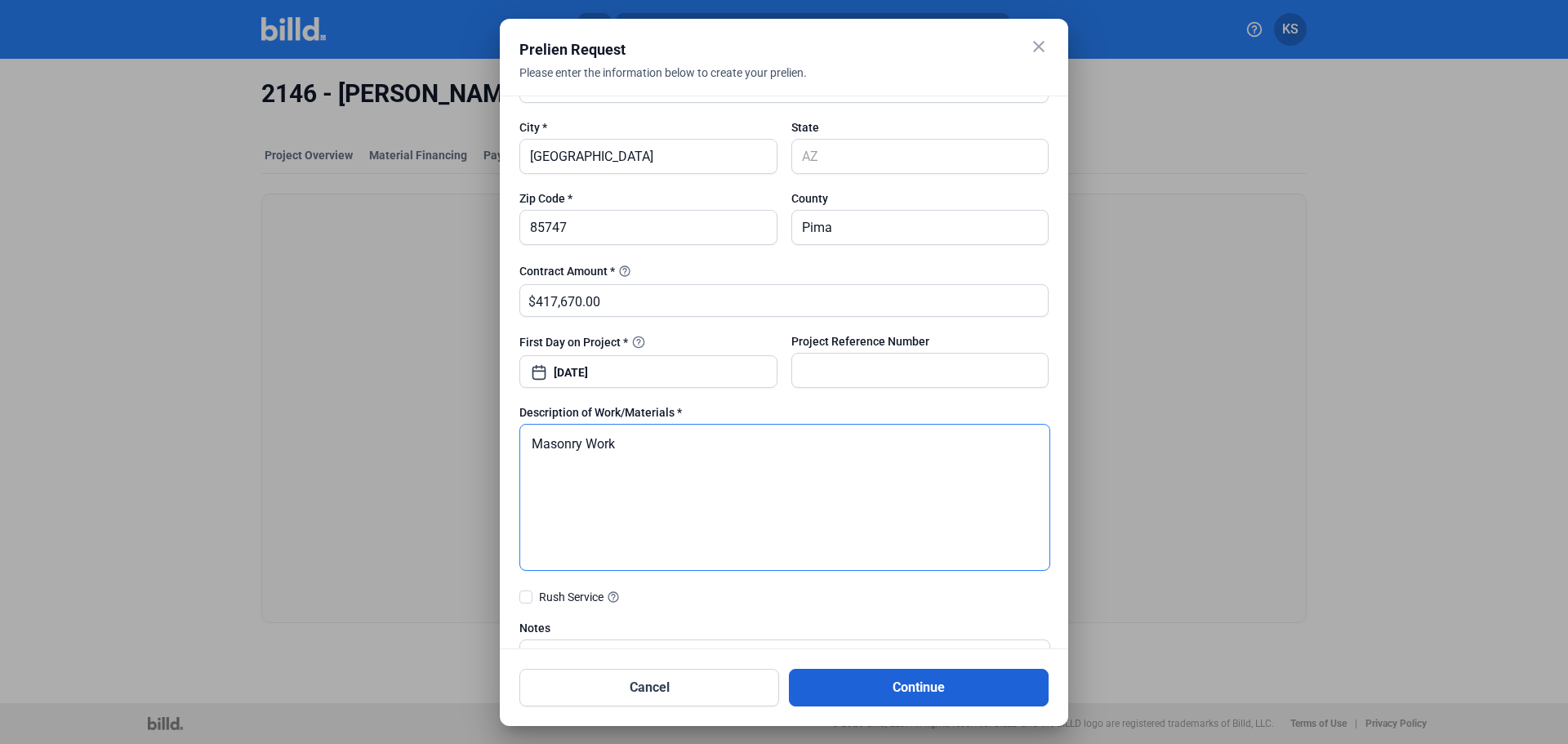
type textarea "Masonry Work"
click at [932, 692] on button "Continue" at bounding box center [919, 688] width 259 height 38
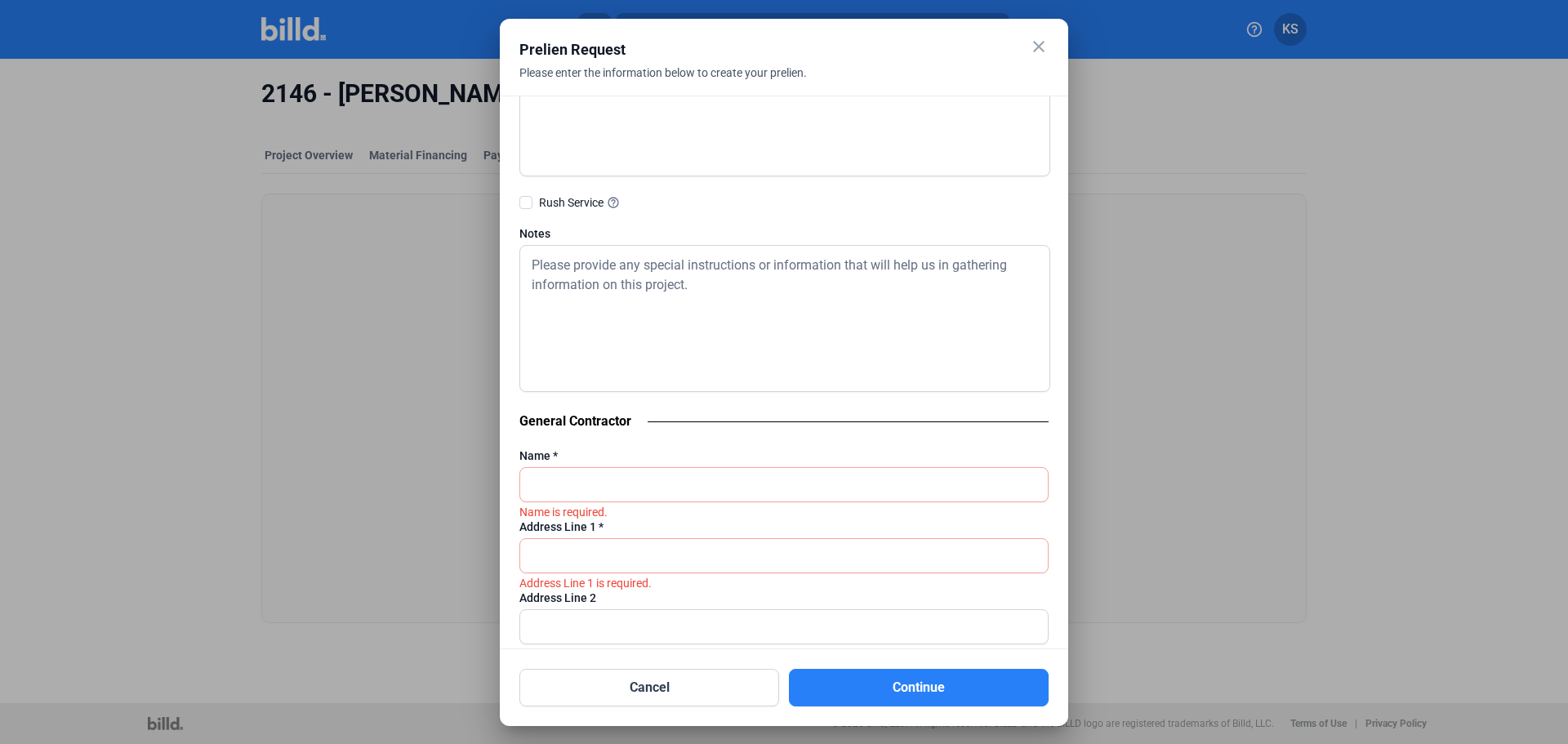
scroll to position [816, 0]
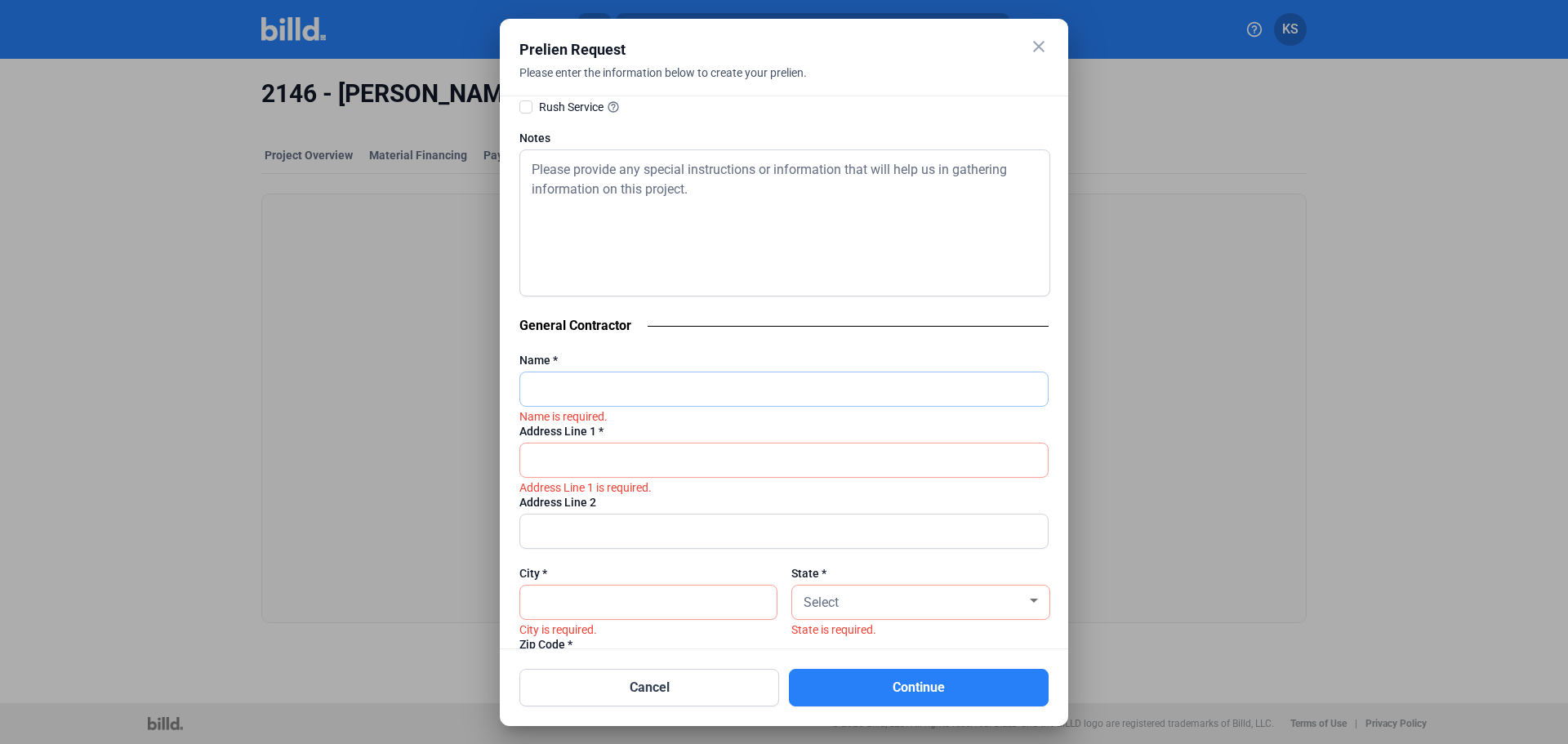
click at [648, 385] on input "text" at bounding box center [784, 389] width 528 height 34
type input "Building Excellence, LLC"
type input "[STREET_ADDRESS]"
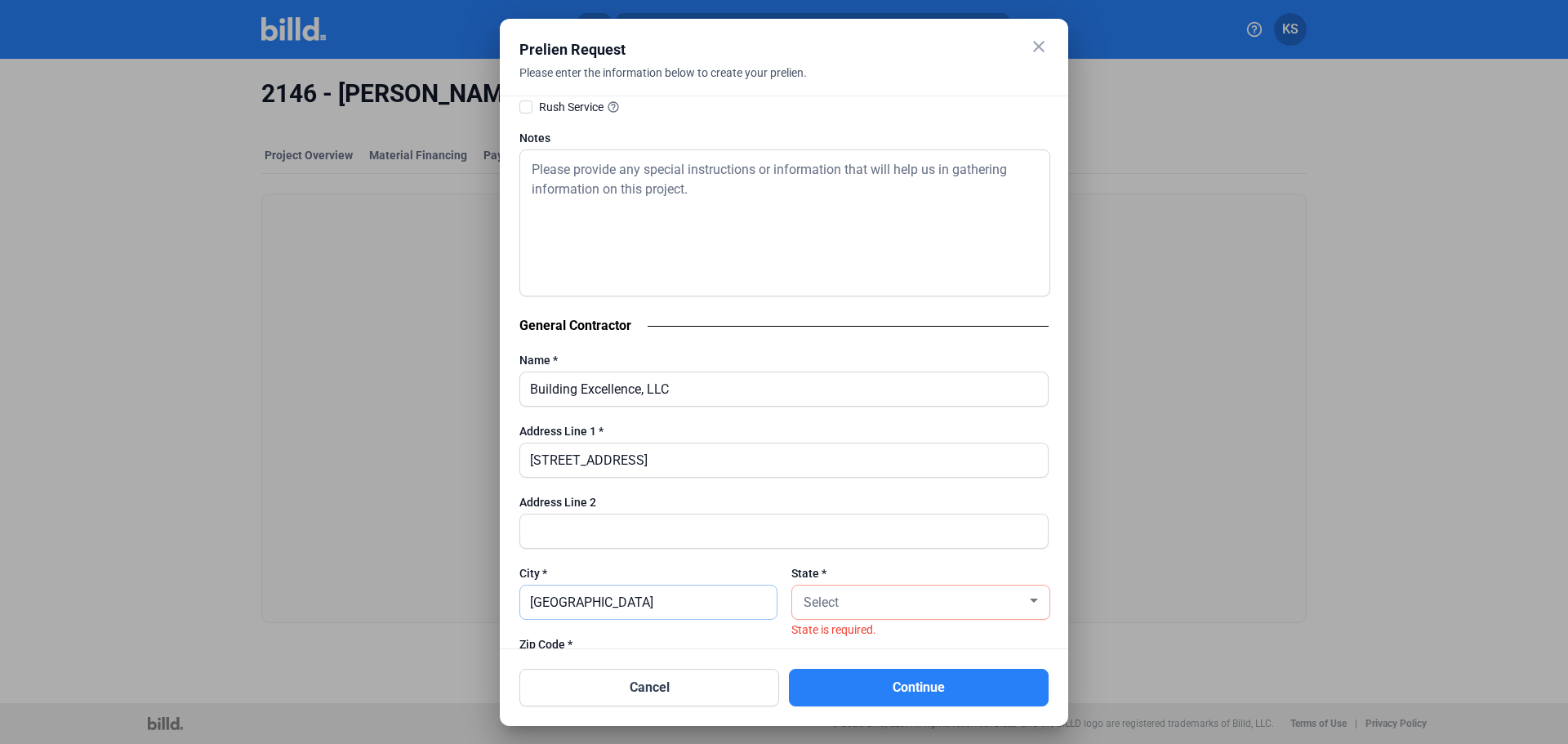
type input "[GEOGRAPHIC_DATA]"
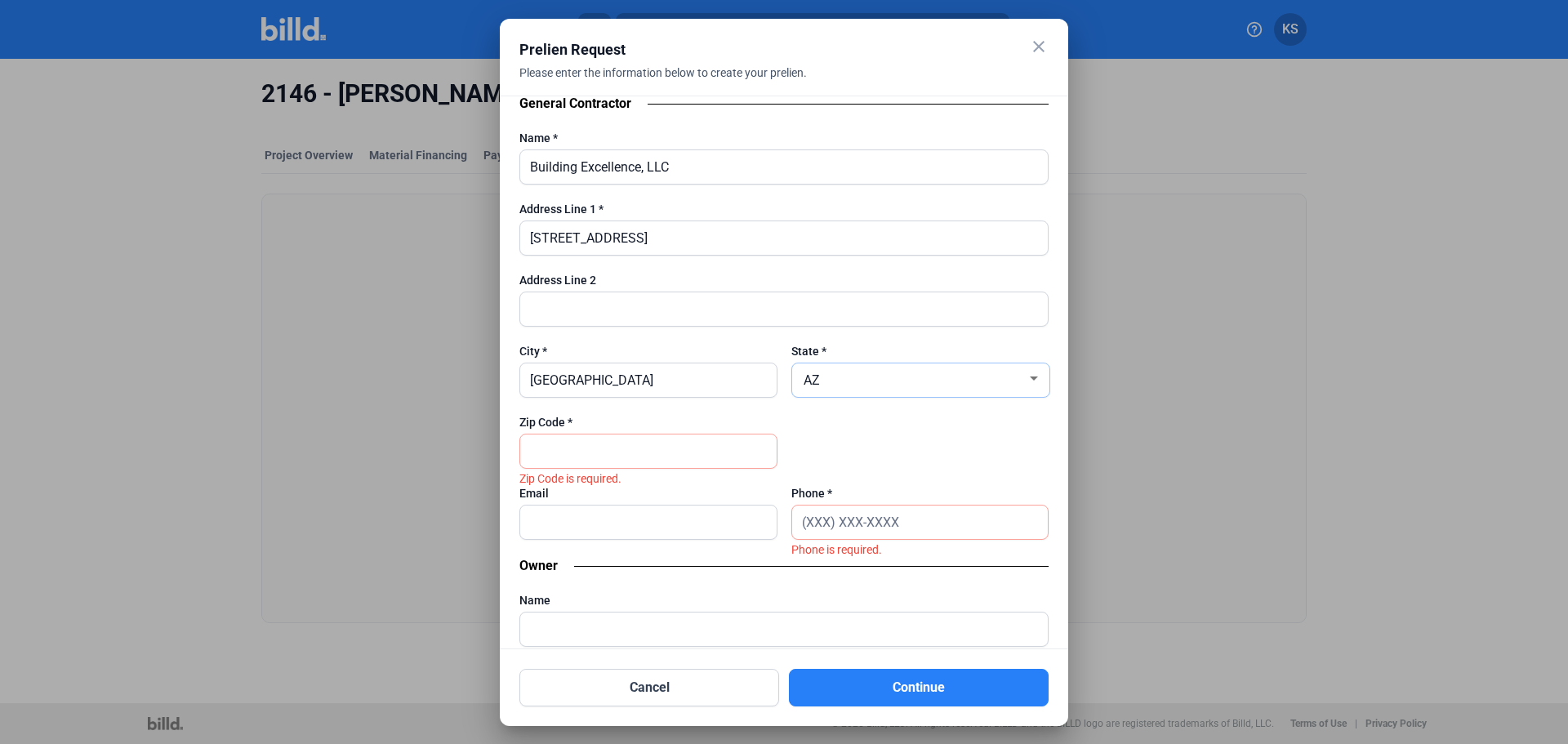
scroll to position [1062, 0]
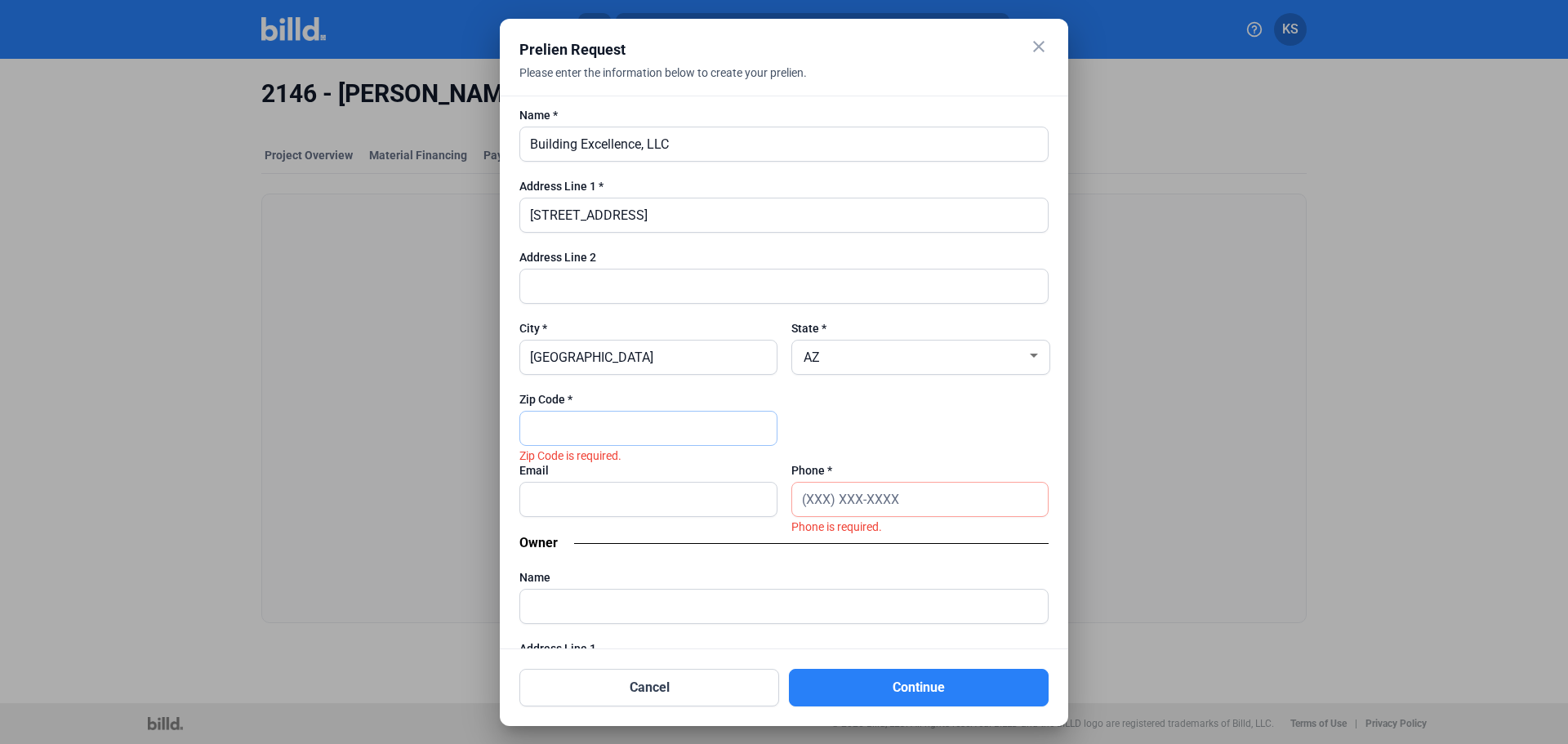
click at [612, 418] on input "text" at bounding box center [649, 428] width 257 height 34
type input "85705"
click at [619, 499] on input "text" at bounding box center [649, 500] width 257 height 34
click at [801, 501] on input "text" at bounding box center [920, 500] width 257 height 34
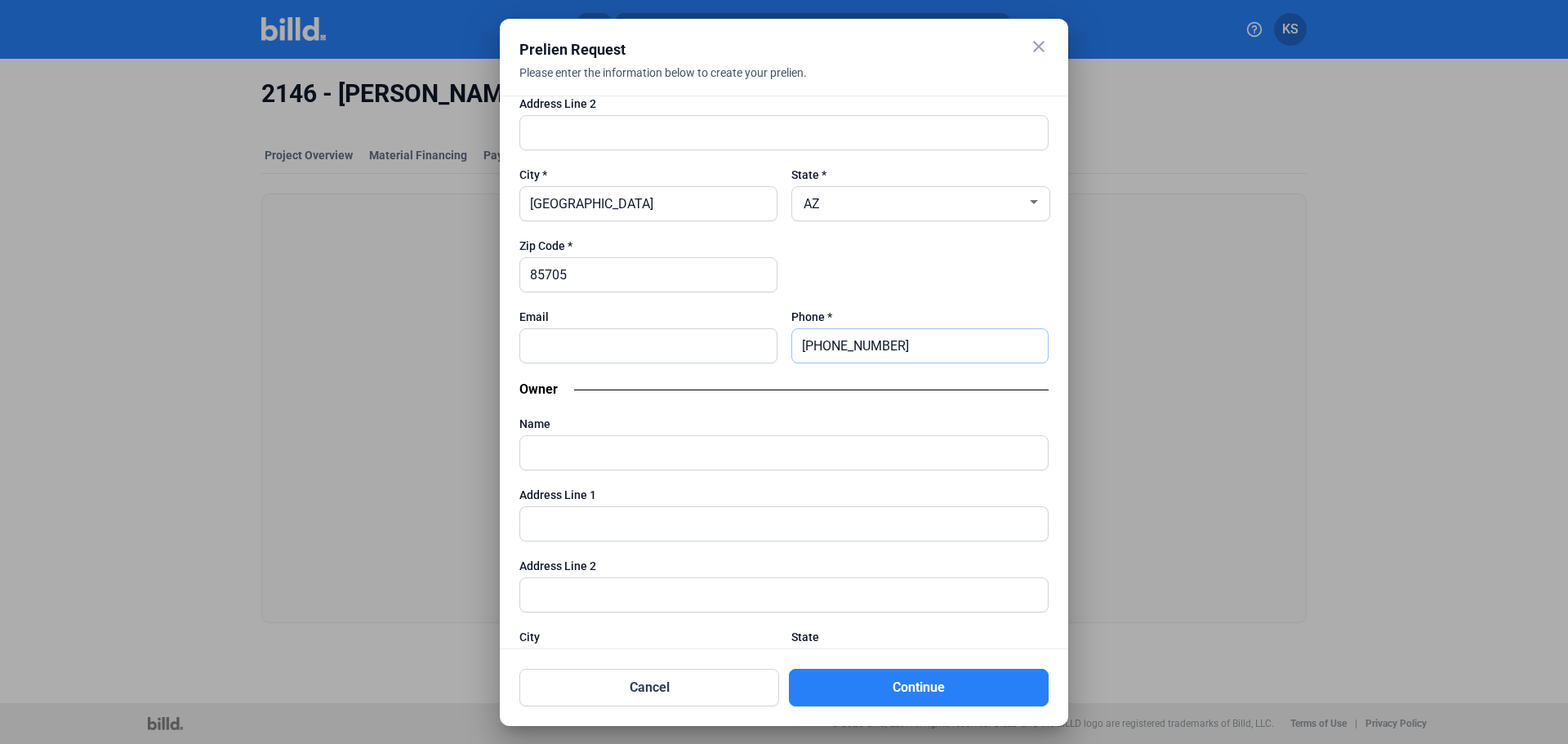
scroll to position [1225, 0]
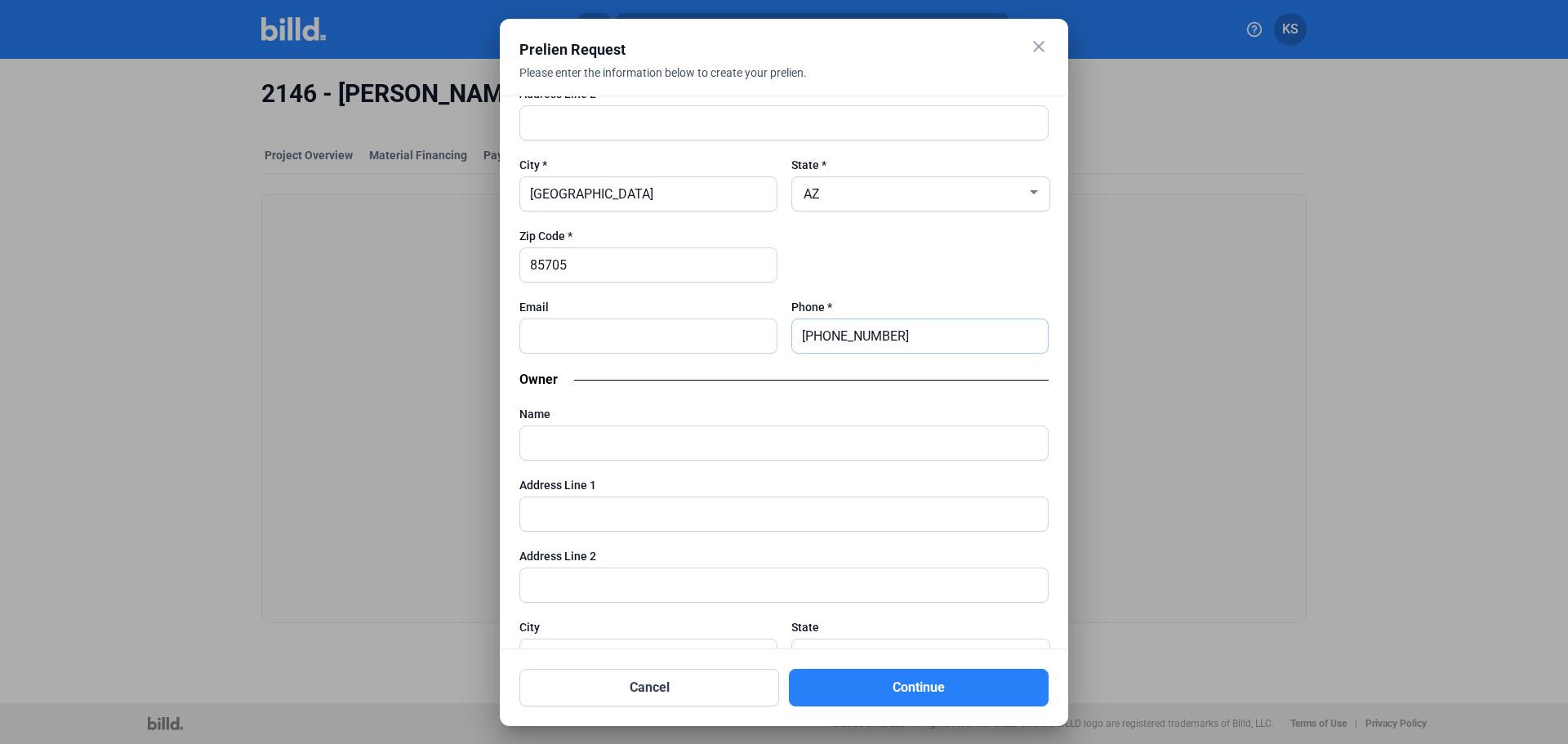
type input "[PHONE_NUMBER]"
click at [608, 443] on input "text" at bounding box center [784, 443] width 528 height 34
type input "Pulte Development Corp."
type input "[STREET_ADDRESS]"
type input "Suite 100"
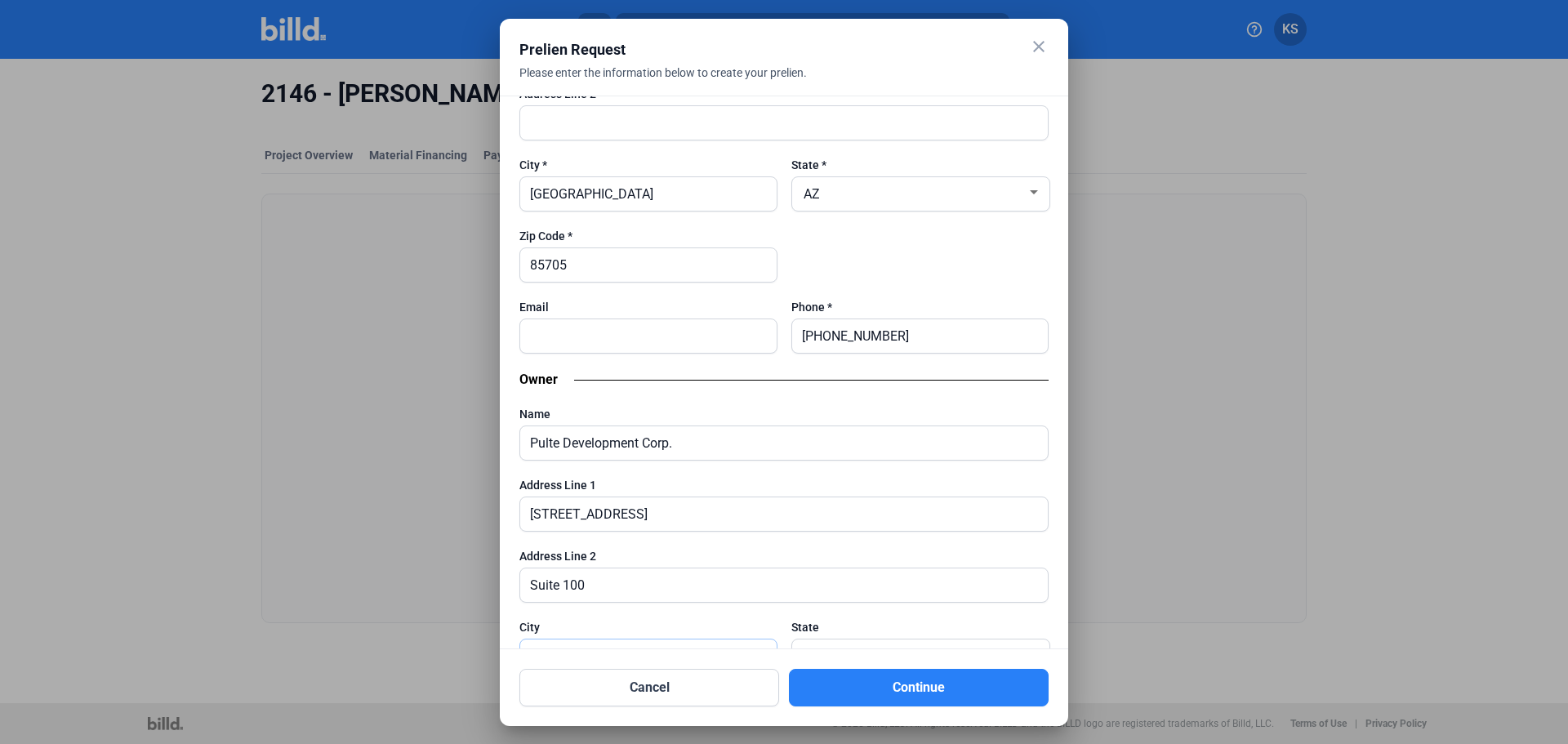
scroll to position [1253, 0]
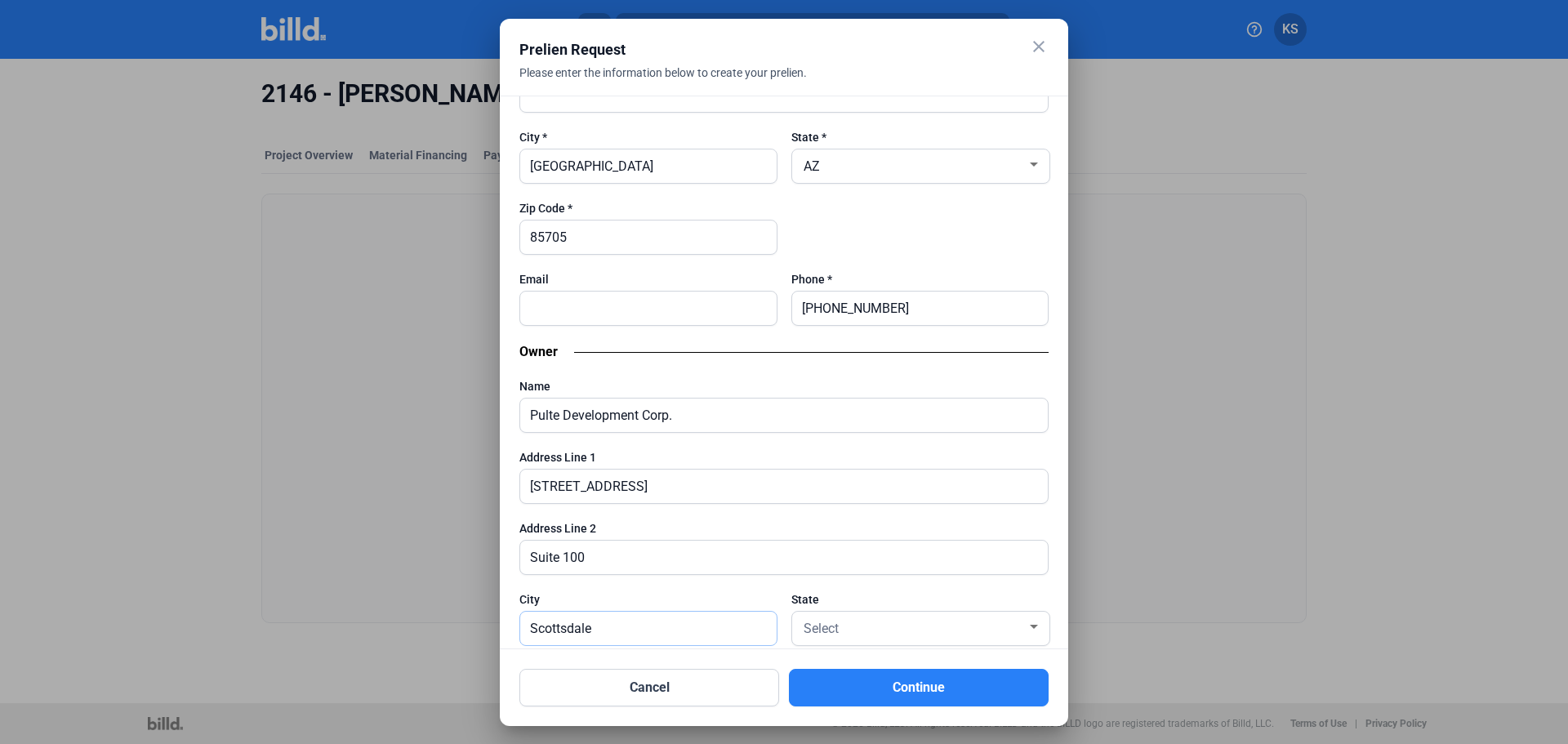
type input "Scottsdale"
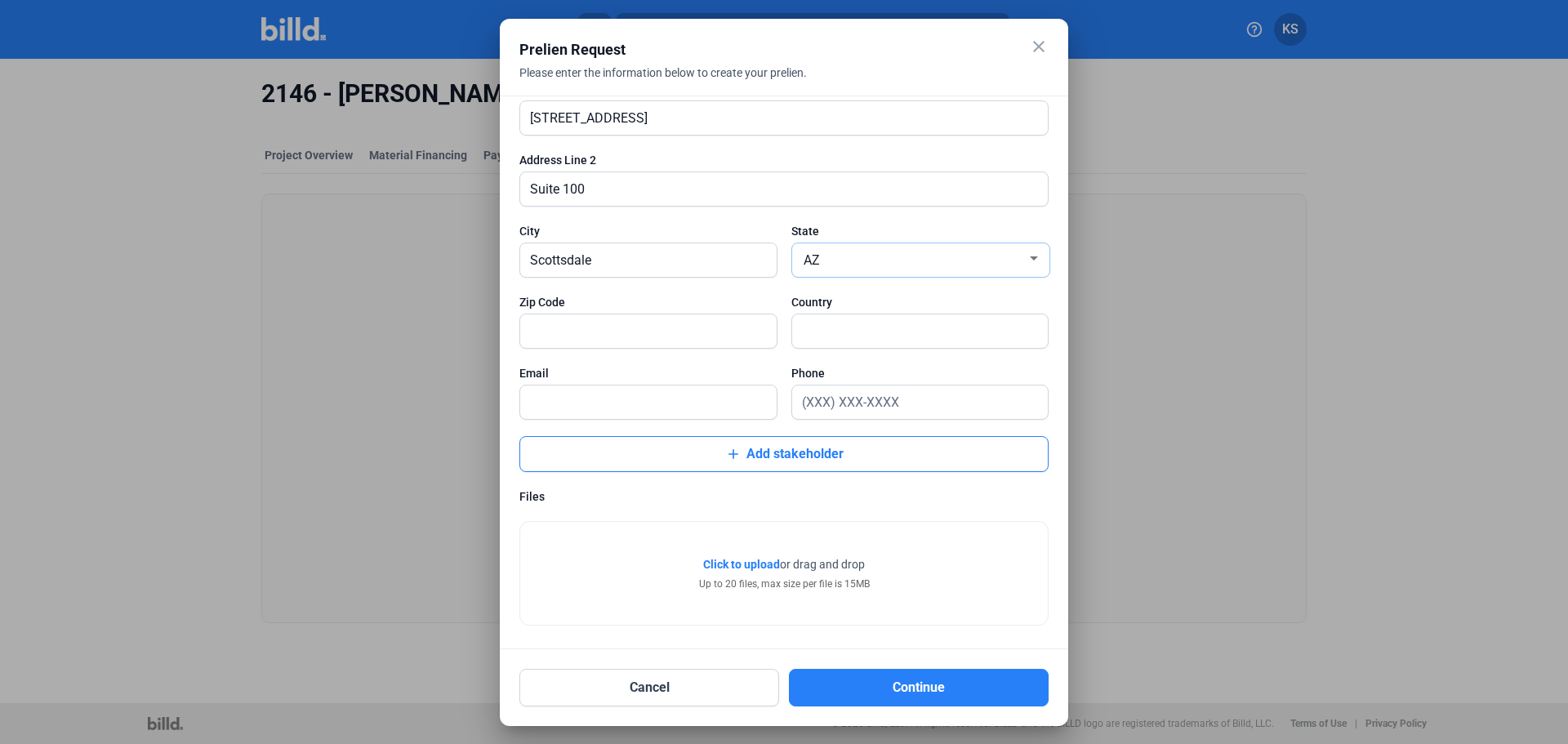
scroll to position [1627, 0]
click at [662, 323] on input "text" at bounding box center [649, 327] width 257 height 34
type input "85260"
click at [841, 330] on input "text" at bounding box center [920, 327] width 257 height 34
type input "[GEOGRAPHIC_DATA]"
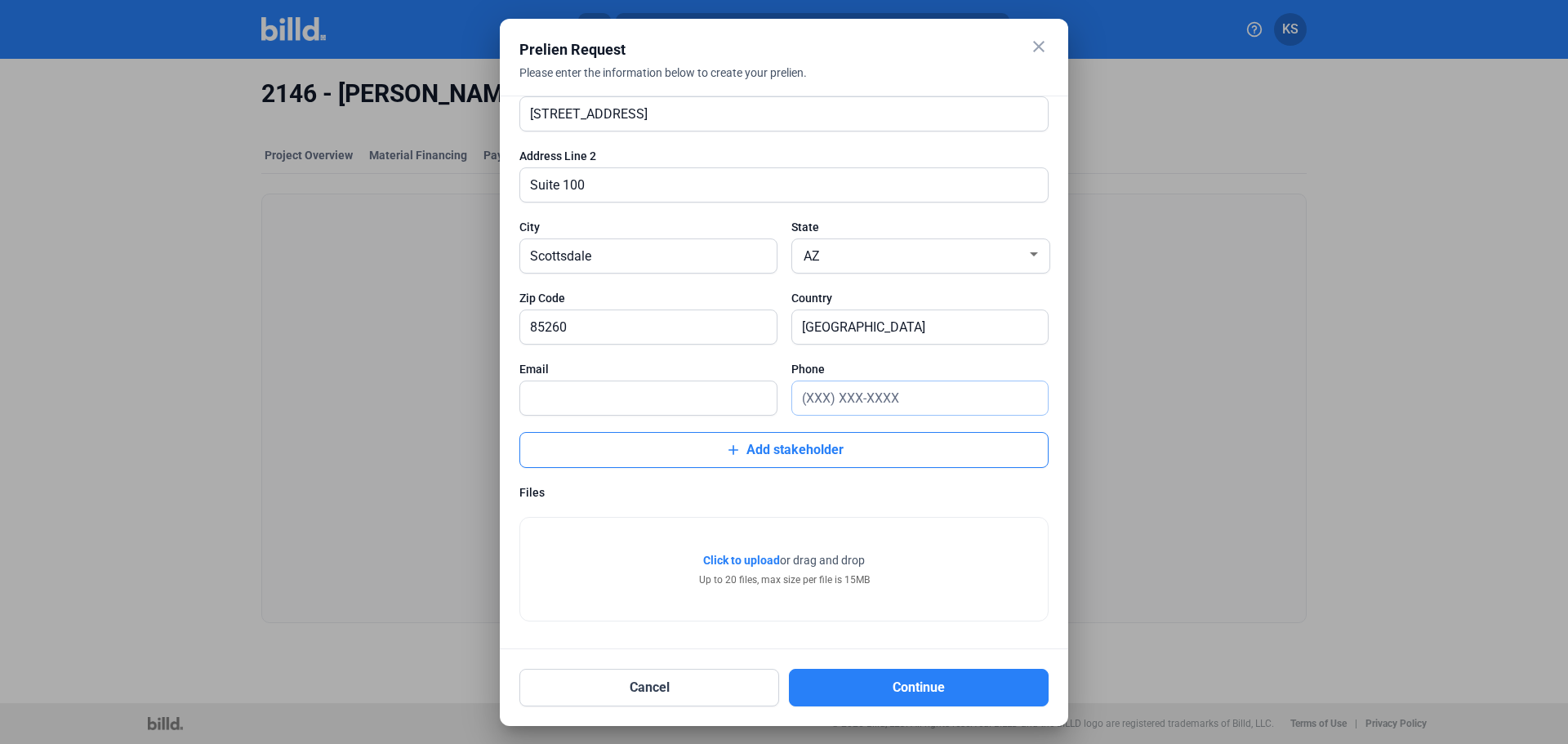
drag, startPoint x: 805, startPoint y: 395, endPoint x: 819, endPoint y: 396, distance: 14.0
click at [805, 395] on input "text" at bounding box center [920, 398] width 257 height 34
click at [893, 683] on button "Continue" at bounding box center [919, 688] width 259 height 38
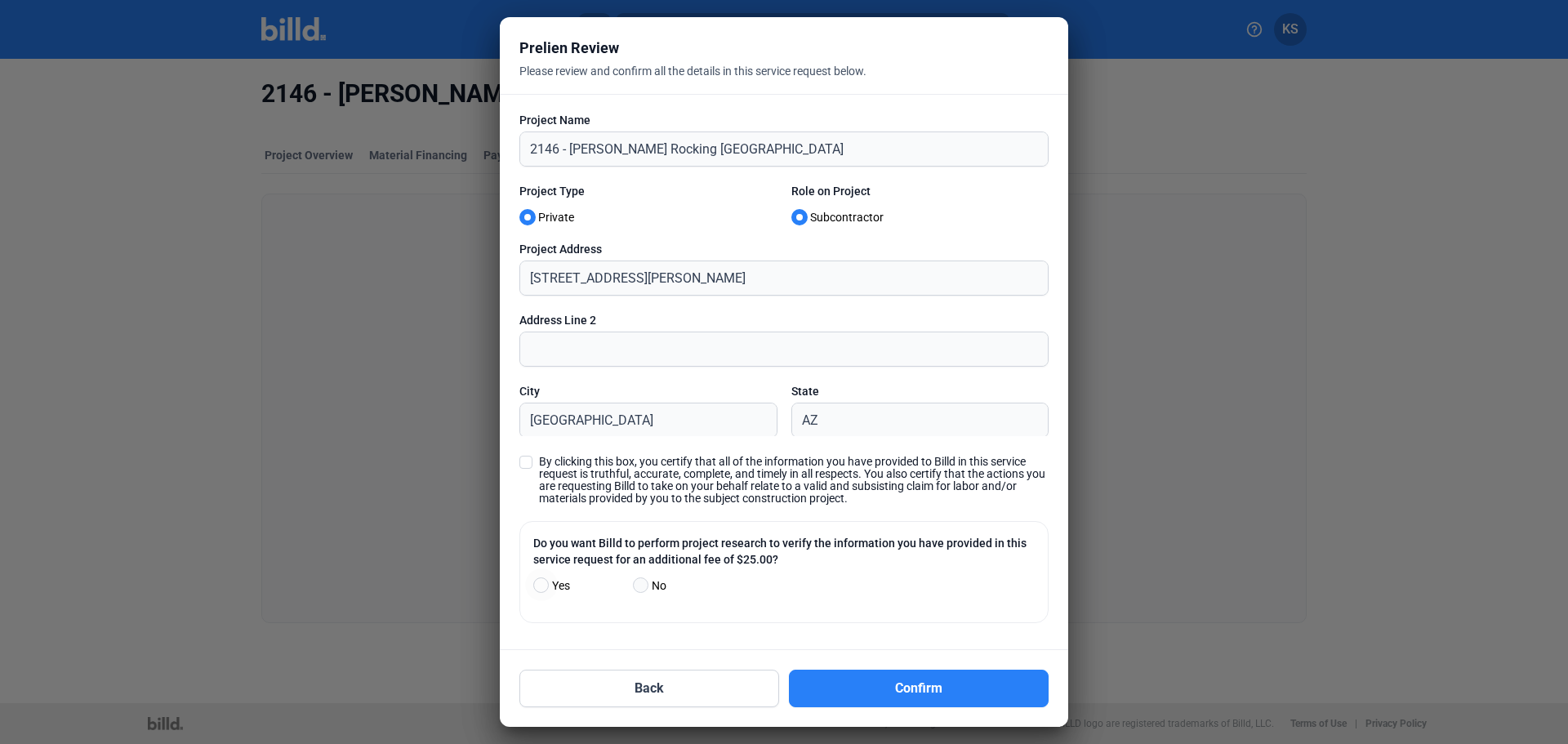
click at [643, 584] on span at bounding box center [641, 585] width 16 height 16
click at [643, 584] on input "No" at bounding box center [639, 586] width 12 height 12
radio input "true"
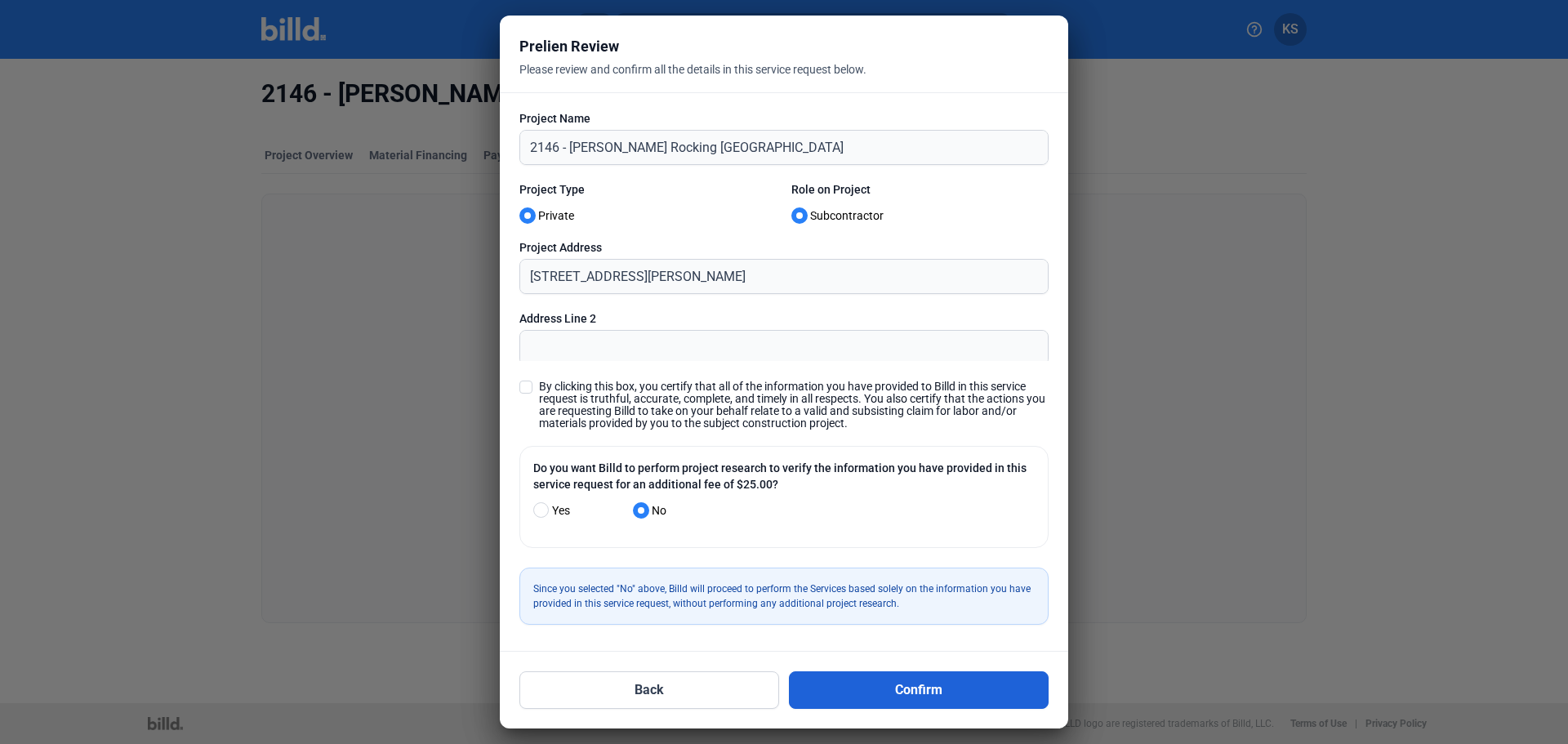
click at [927, 685] on button "Confirm" at bounding box center [919, 690] width 259 height 38
click at [530, 390] on span at bounding box center [526, 387] width 13 height 13
click at [0, 0] on input "By clicking this box, you certify that all of the information you have provided…" at bounding box center [0, 0] width 0 height 0
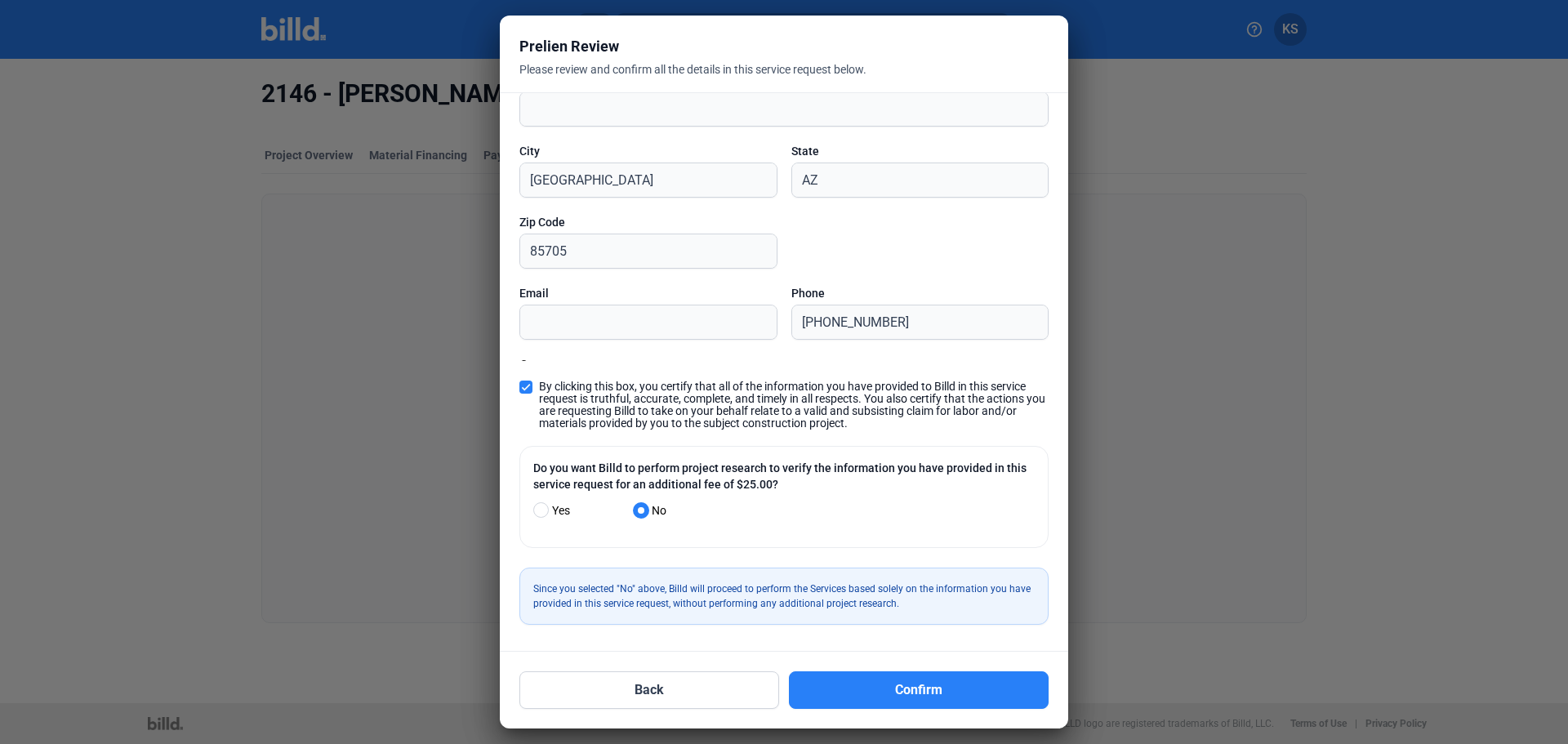
scroll to position [1388, 0]
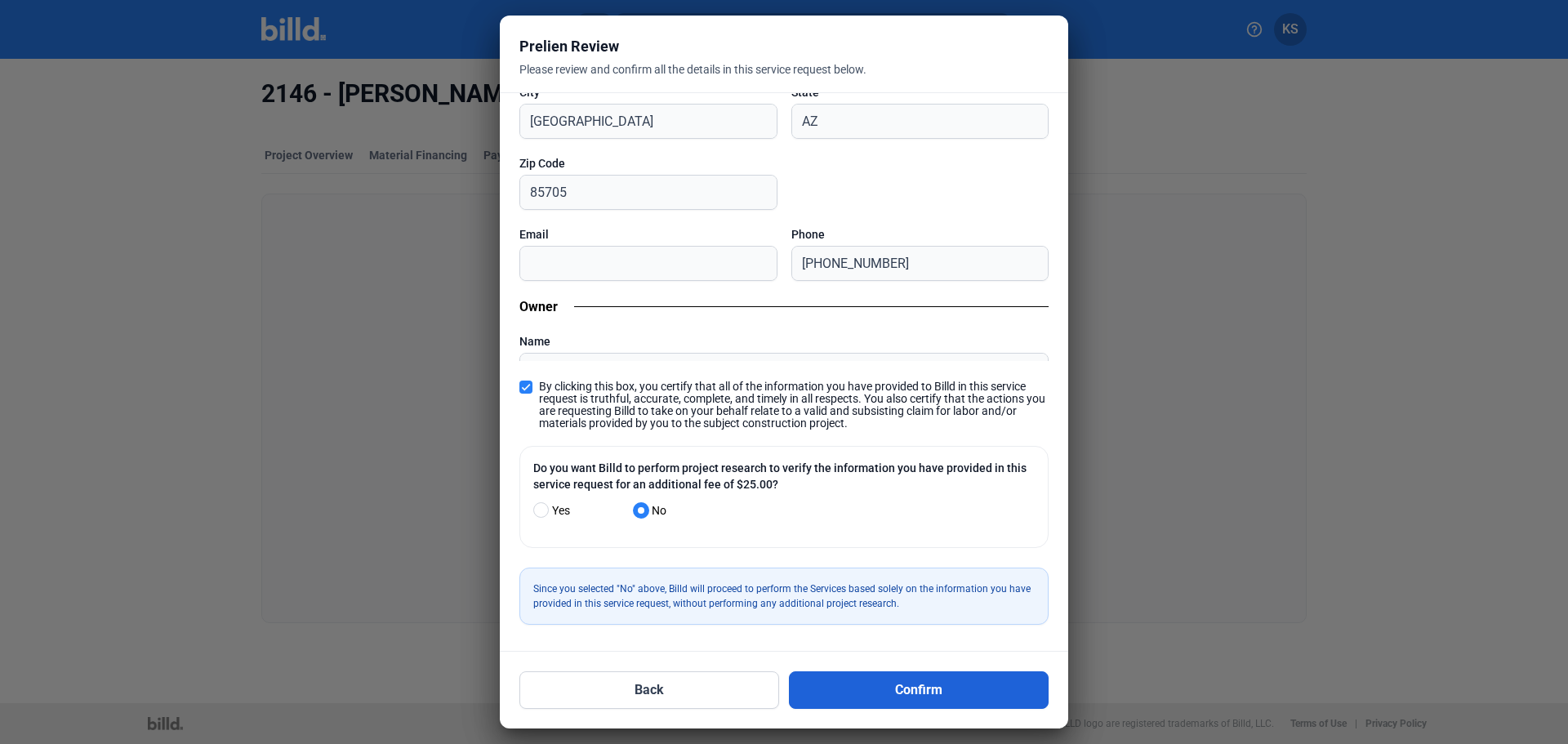
click at [934, 693] on button "Confirm" at bounding box center [919, 690] width 259 height 38
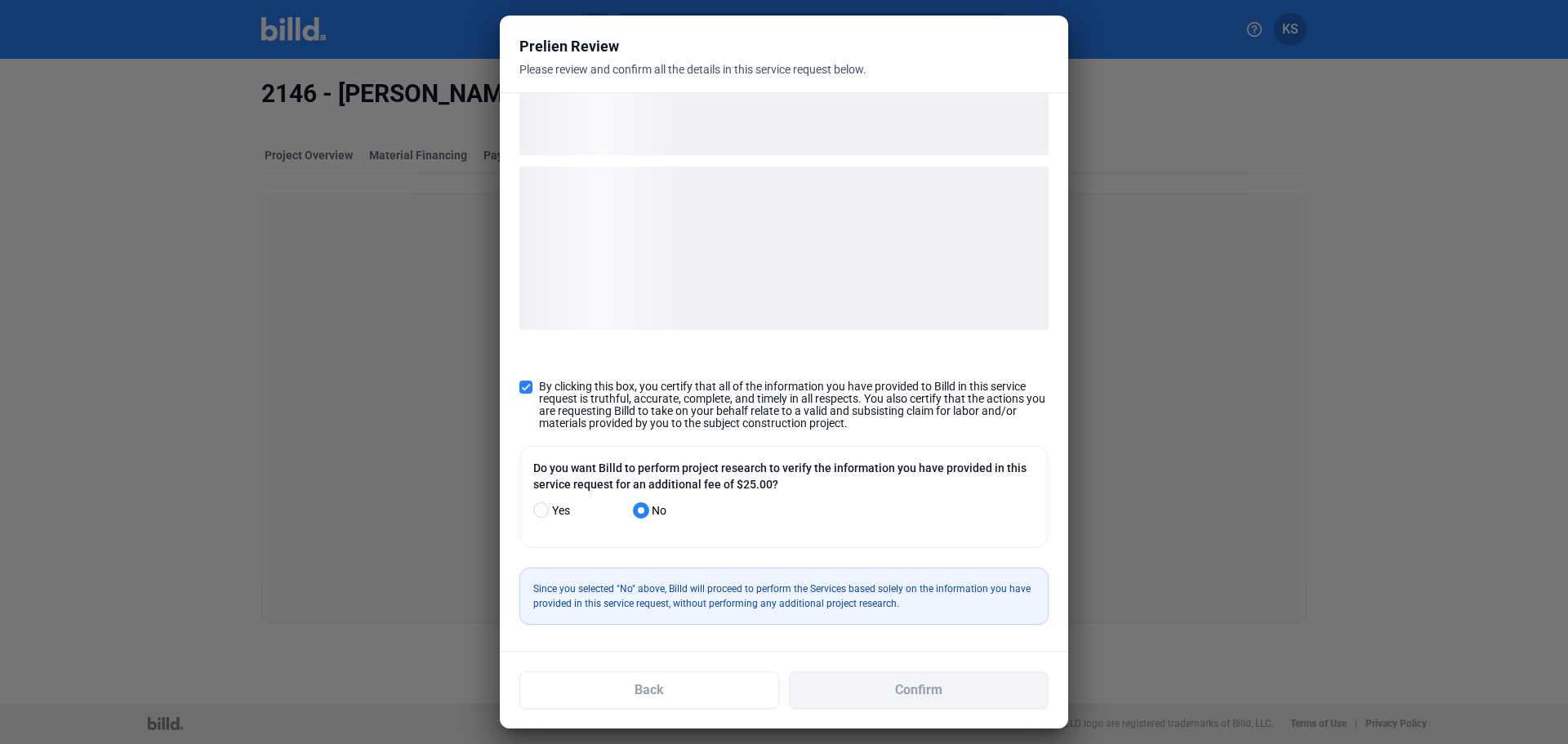
scroll to position [293, 0]
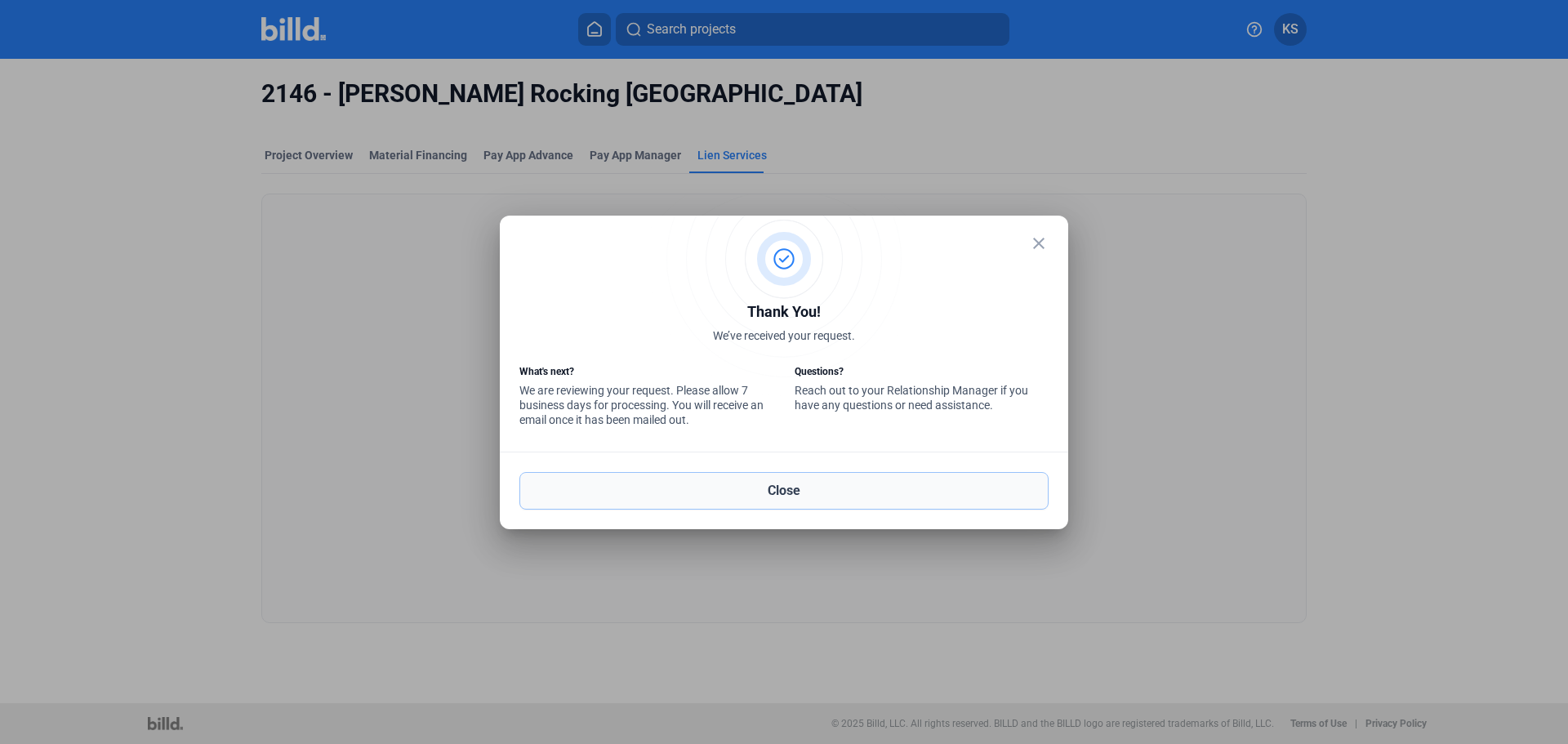
click at [796, 494] on button "Close" at bounding box center [784, 491] width 529 height 38
